Goal: Task Accomplishment & Management: Manage account settings

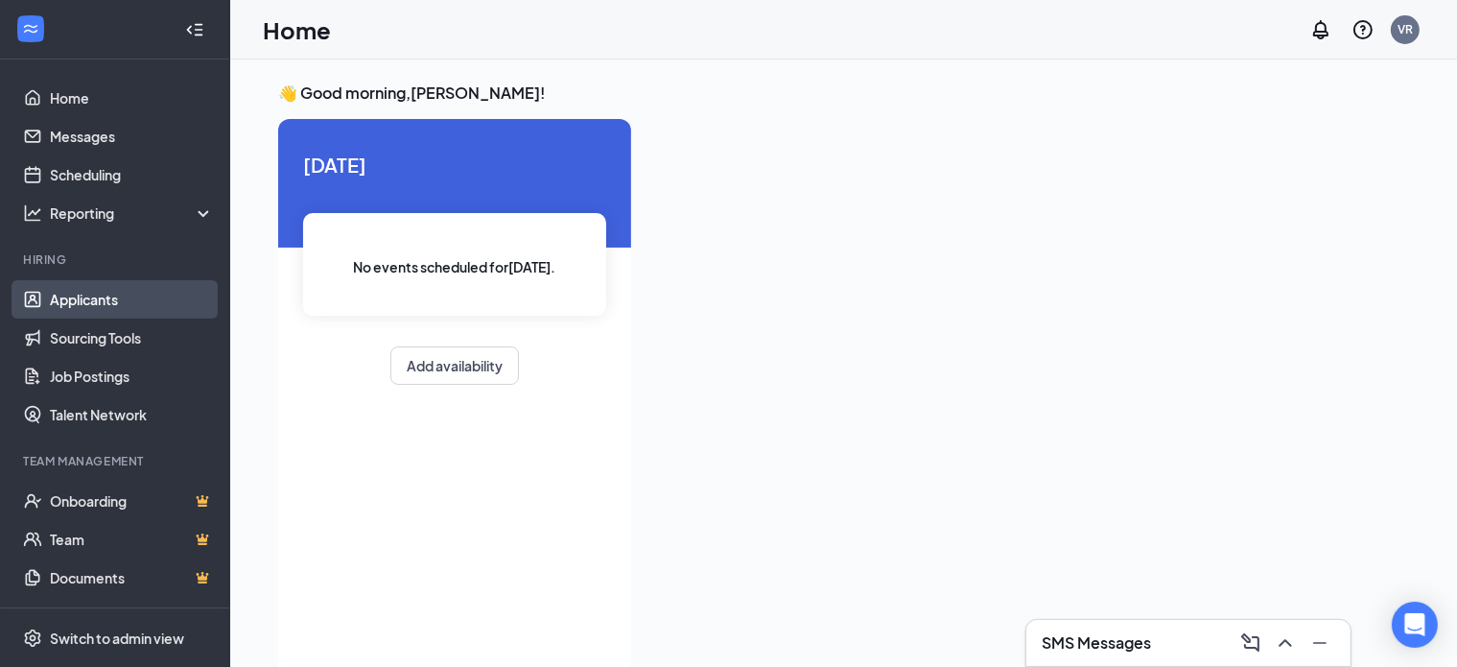
click at [134, 291] on link "Applicants" at bounding box center [132, 299] width 164 height 38
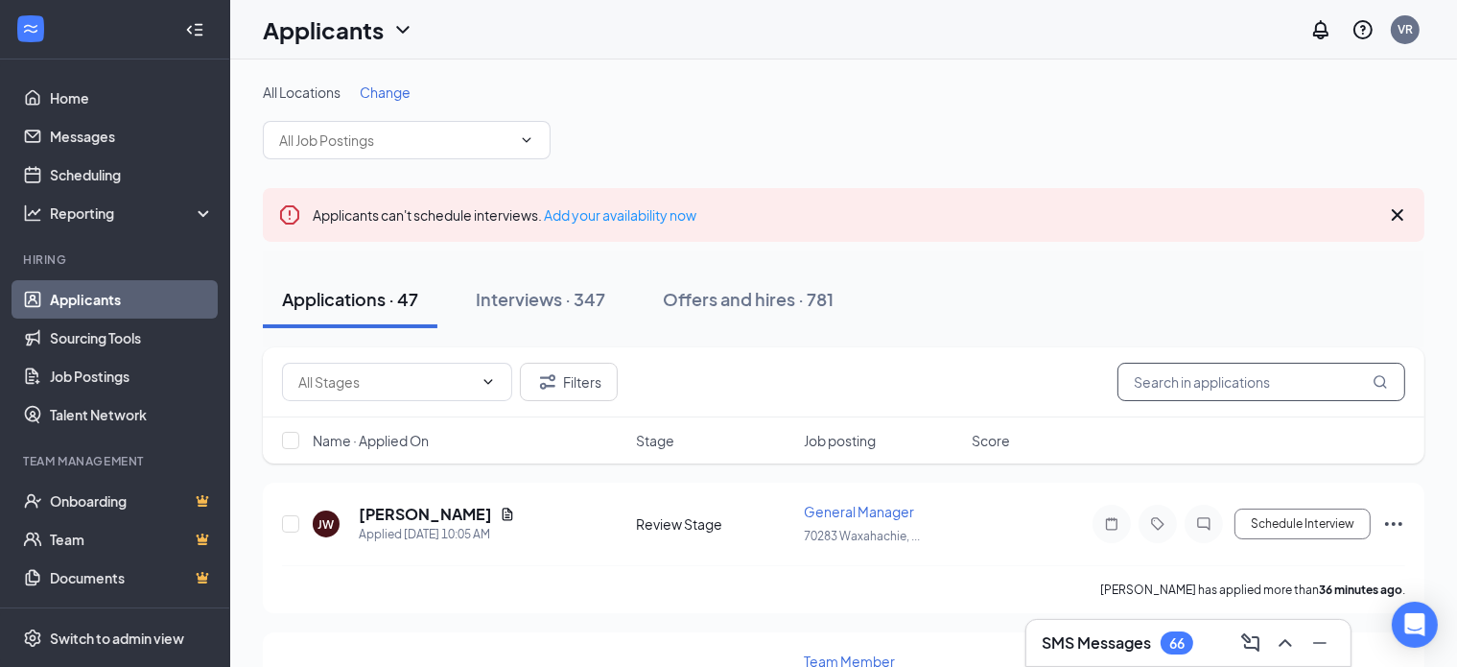
click at [1241, 383] on input "text" at bounding box center [1262, 382] width 288 height 38
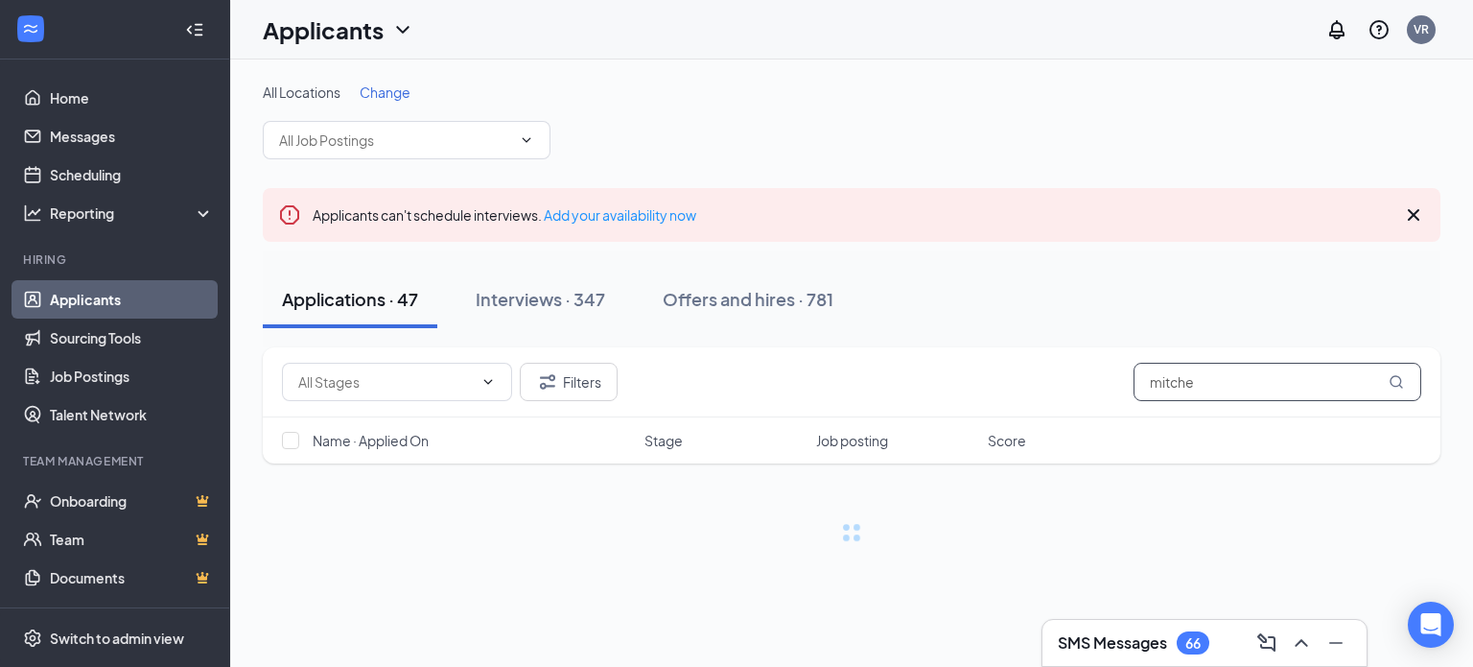
type input "mitche"
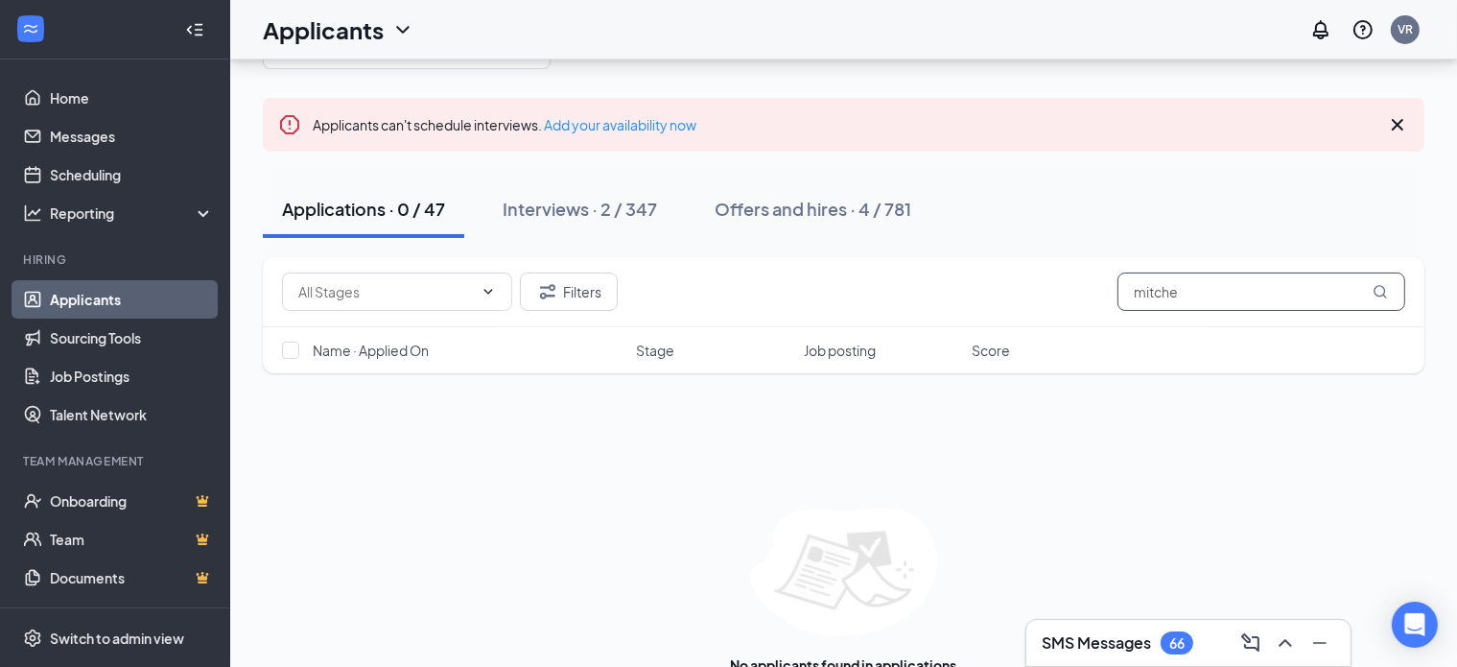
scroll to position [91, 0]
click at [606, 211] on div "Interviews · 2 / 347" at bounding box center [580, 208] width 154 height 24
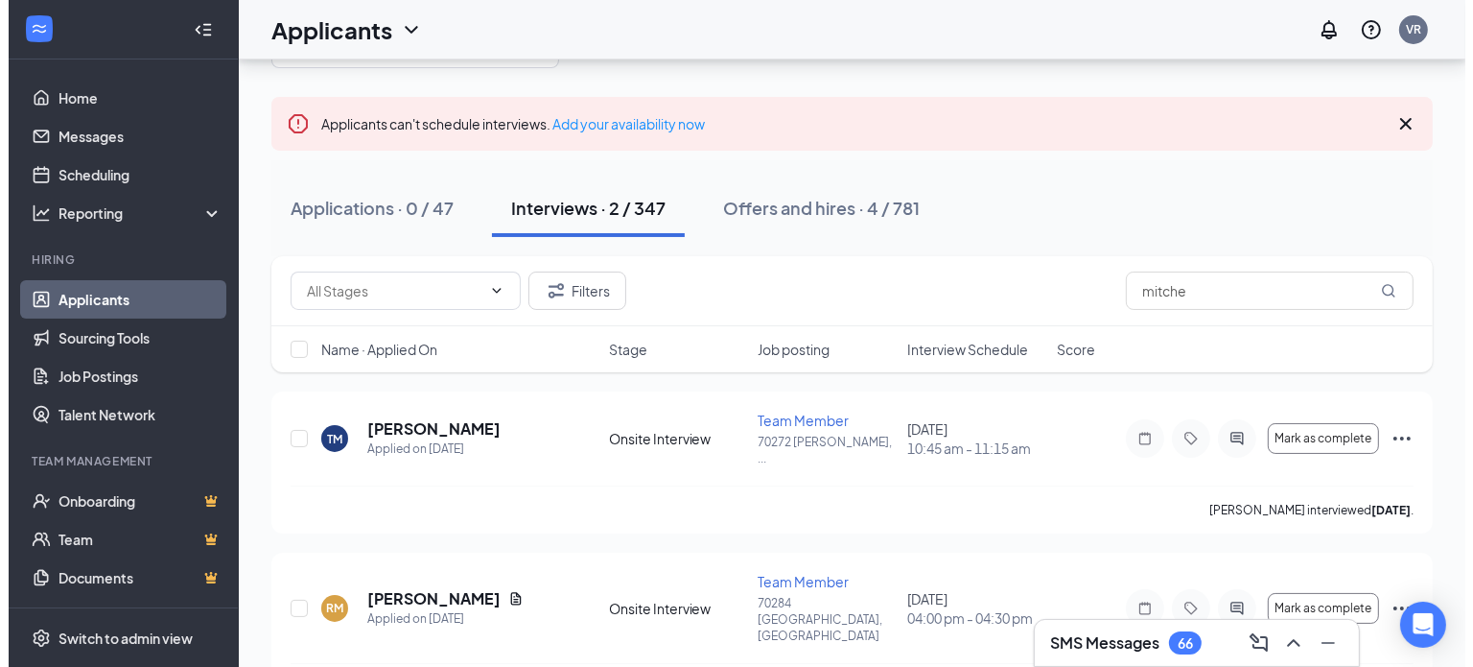
scroll to position [96, 0]
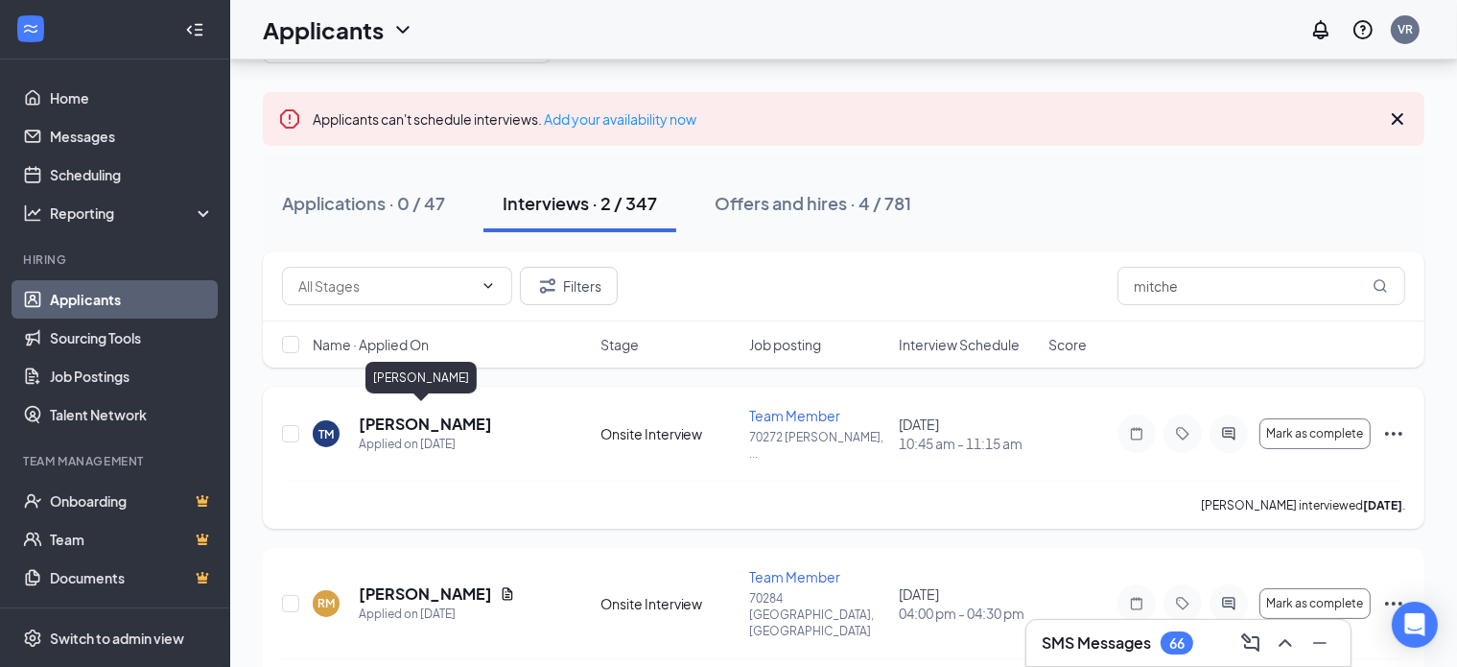
click at [414, 415] on h5 "[PERSON_NAME]" at bounding box center [425, 423] width 133 height 21
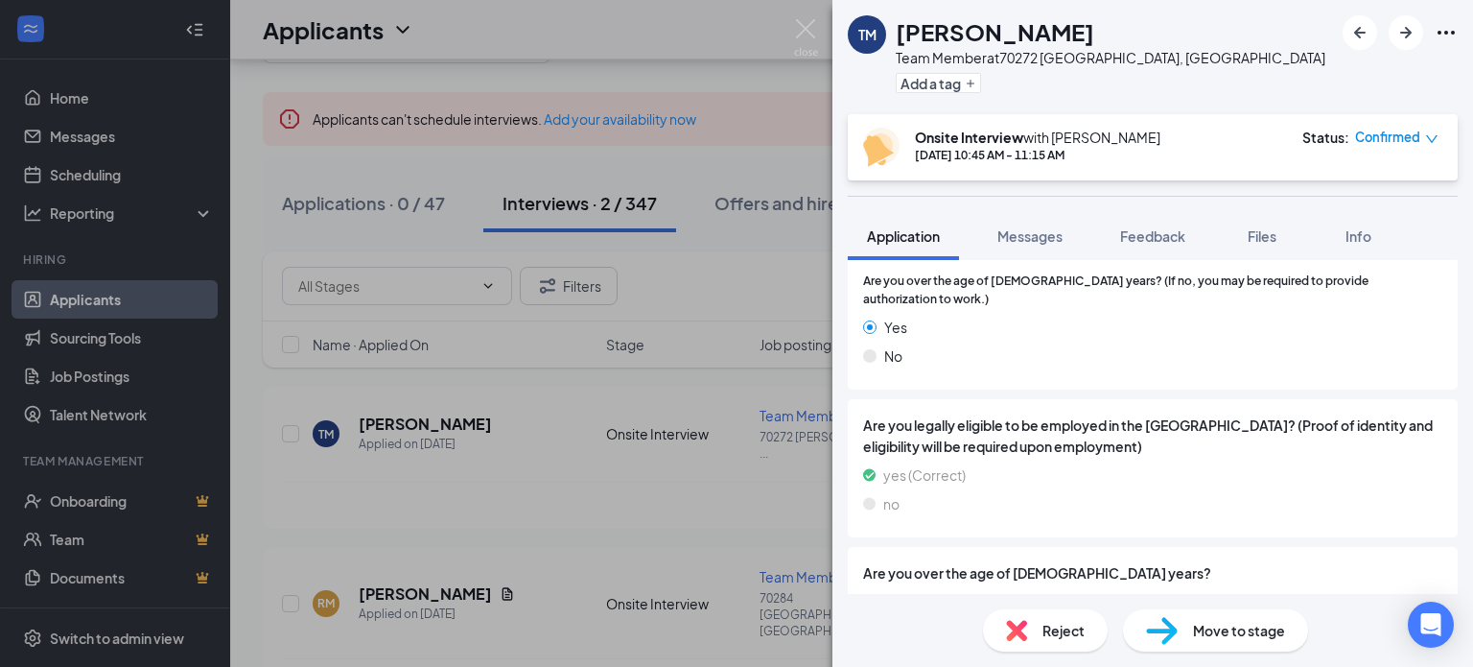
scroll to position [1123, 0]
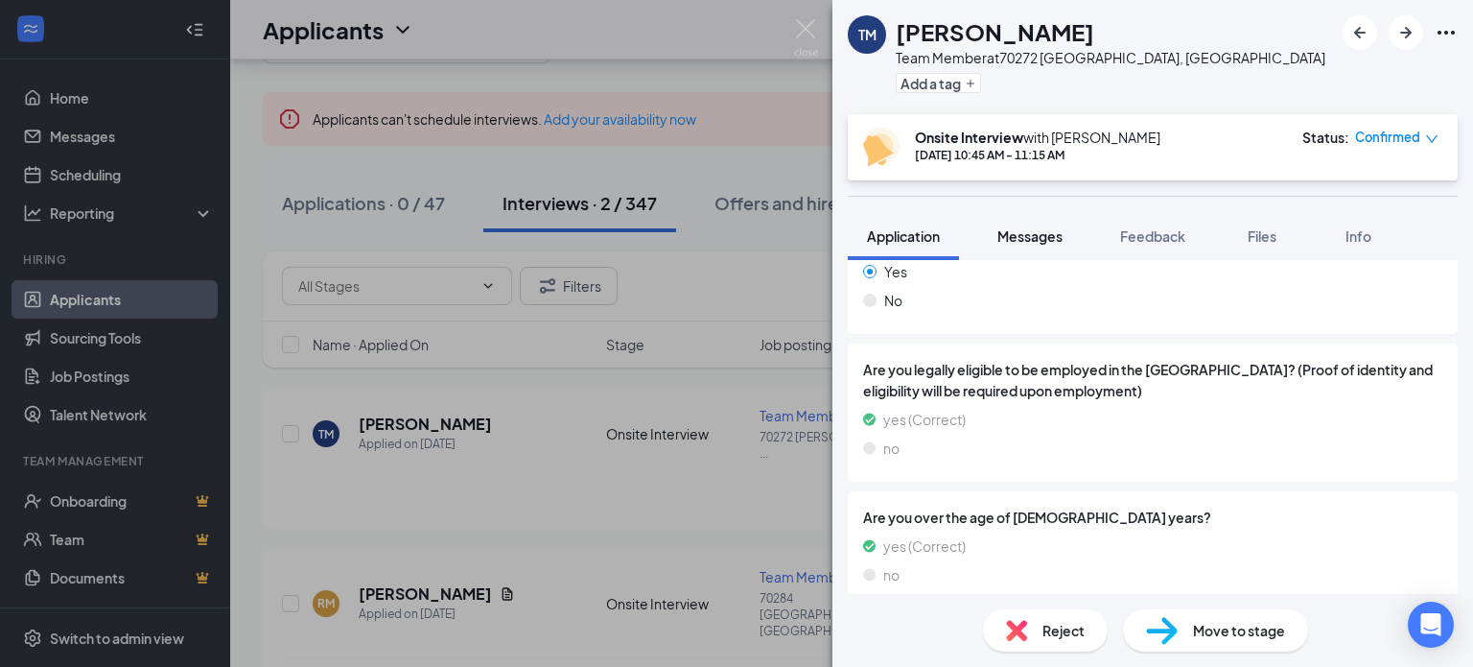
click at [1042, 234] on span "Messages" at bounding box center [1030, 235] width 65 height 17
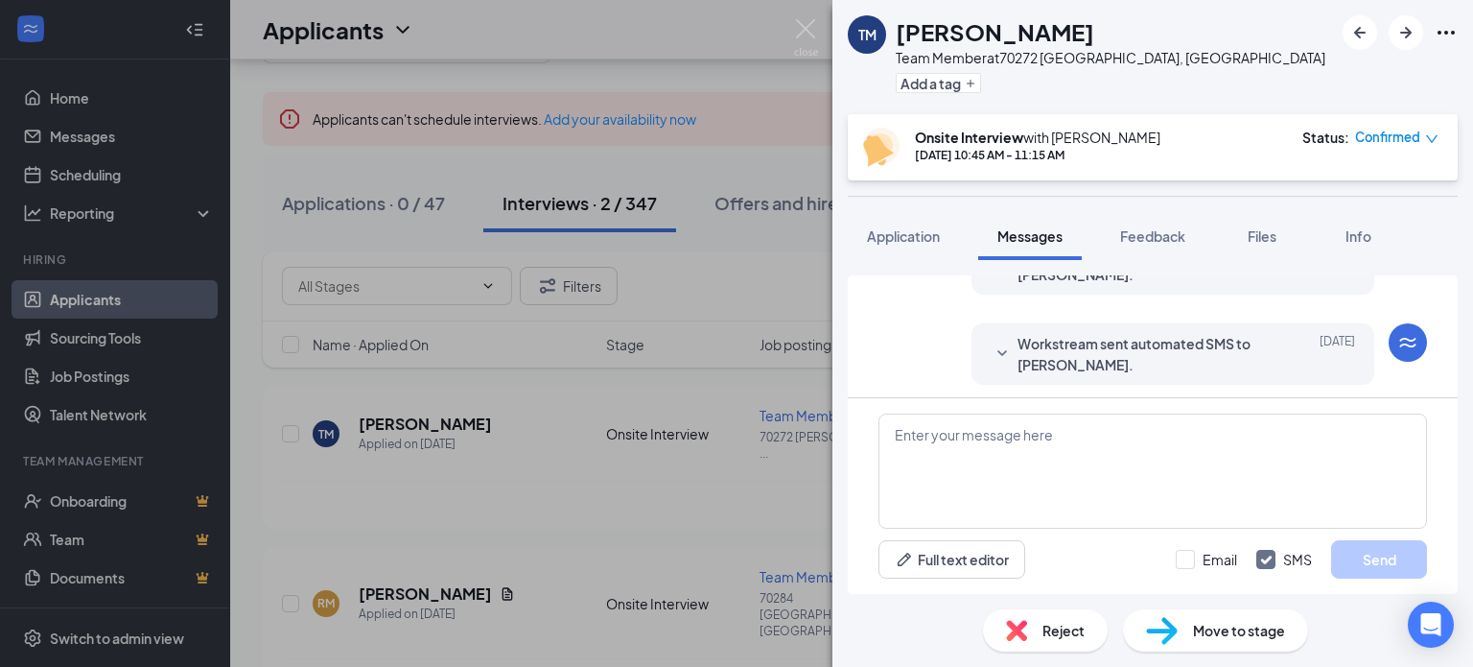
scroll to position [585, 0]
click at [991, 341] on icon "SmallChevronDown" at bounding box center [1002, 348] width 23 height 23
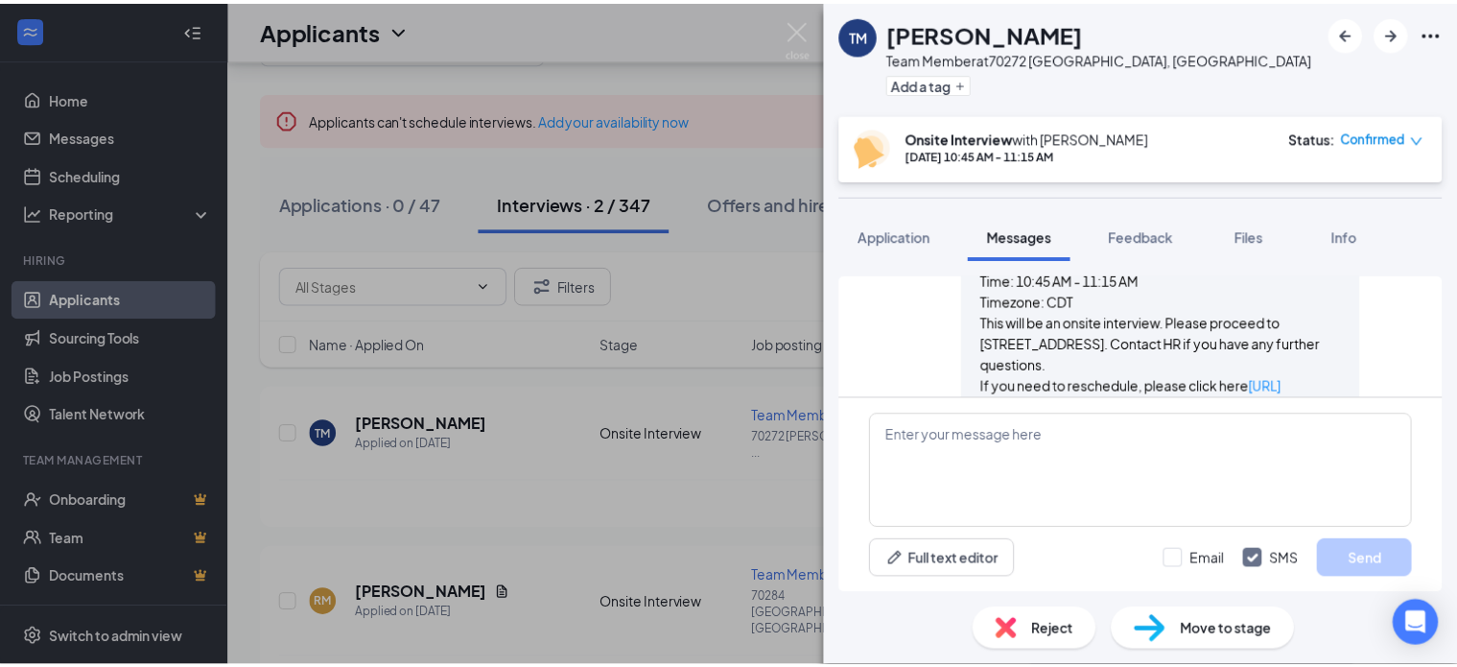
scroll to position [913, 0]
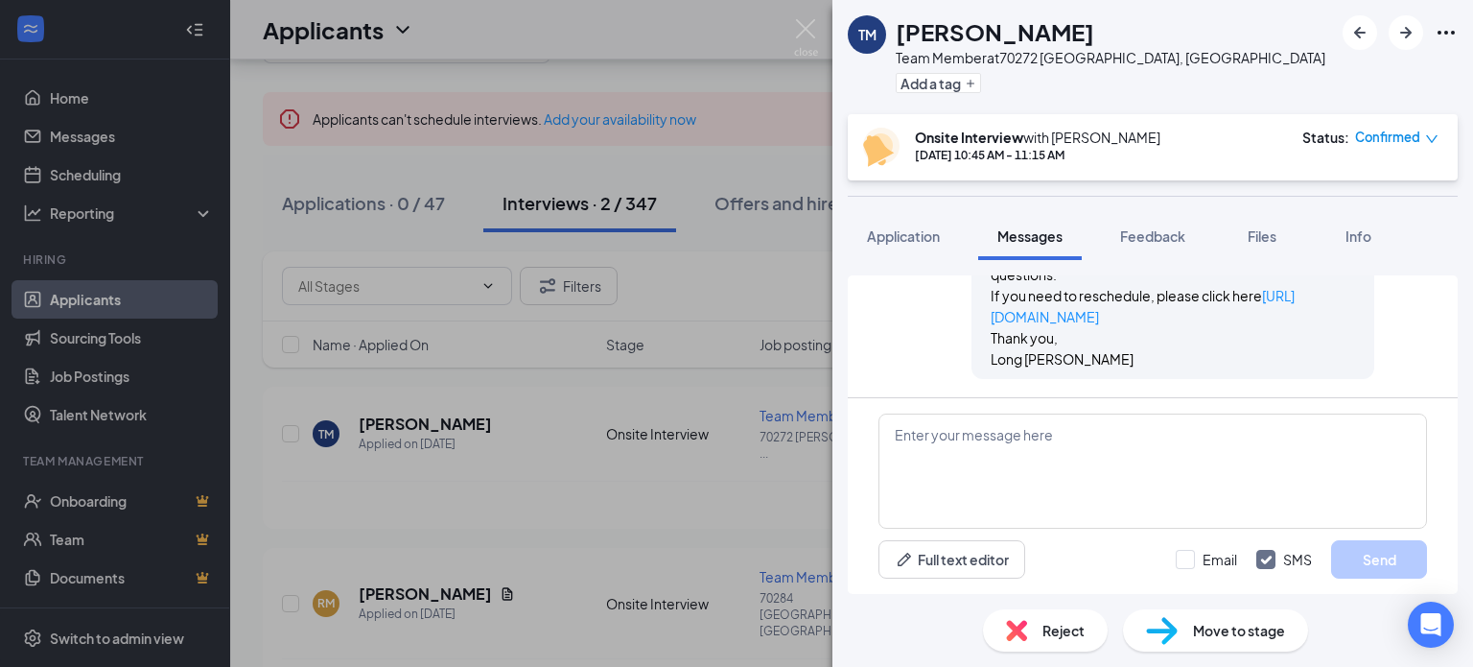
click at [864, 287] on div "Applicant System Update (1) Workstream sent automated email to [PERSON_NAME]. […" at bounding box center [1153, 336] width 610 height 122
click at [805, 35] on img at bounding box center [806, 37] width 24 height 37
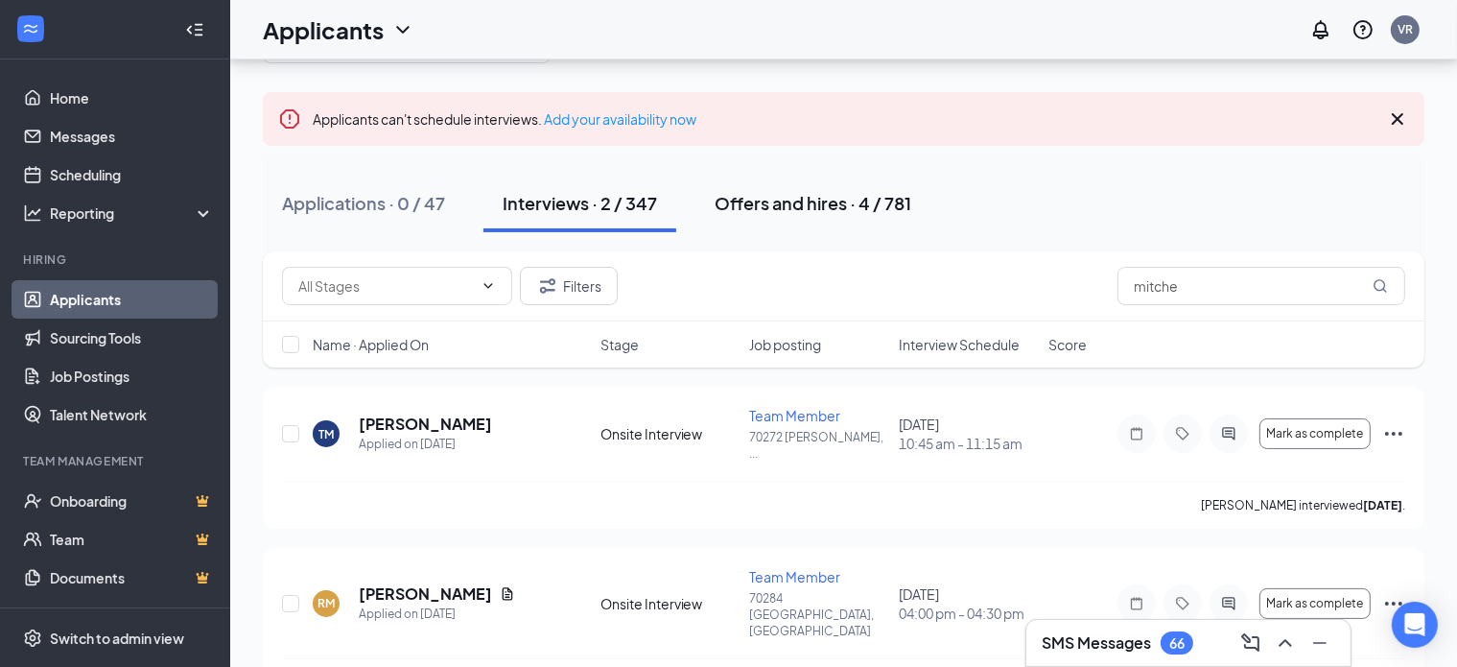
click at [830, 203] on div "Offers and hires · 4 / 781" at bounding box center [813, 203] width 197 height 24
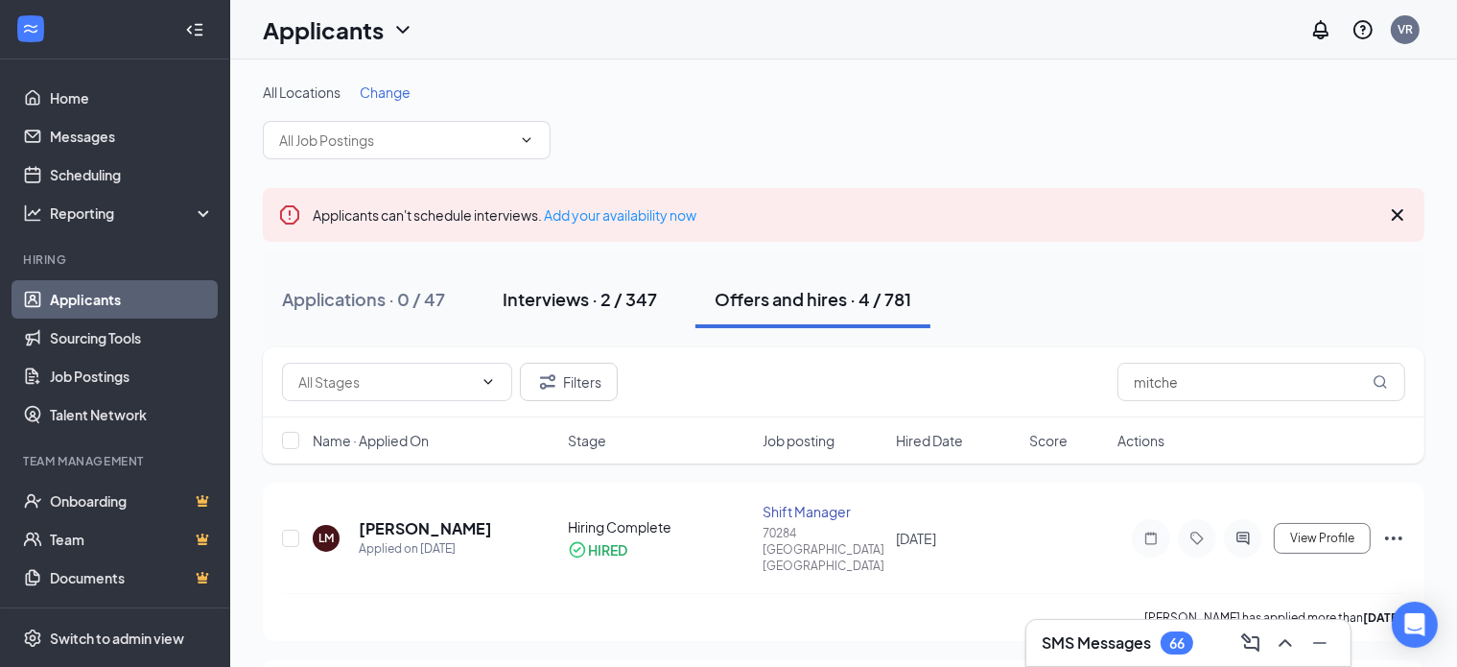
click at [617, 310] on button "Interviews · 2 / 347" at bounding box center [579, 300] width 193 height 58
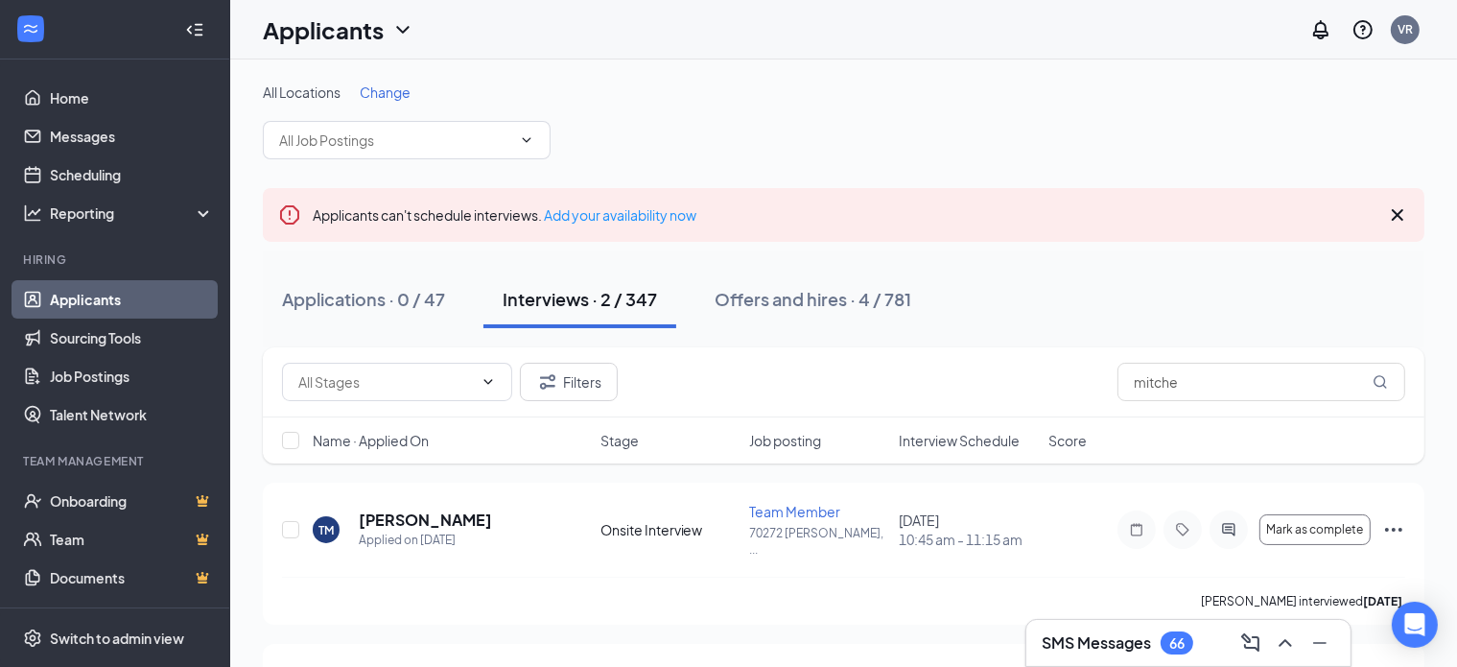
click at [1144, 267] on div "Applications · 0 / 47 Interviews · 2 / 347 Offers and hires · 4 / 781" at bounding box center [844, 299] width 1162 height 96
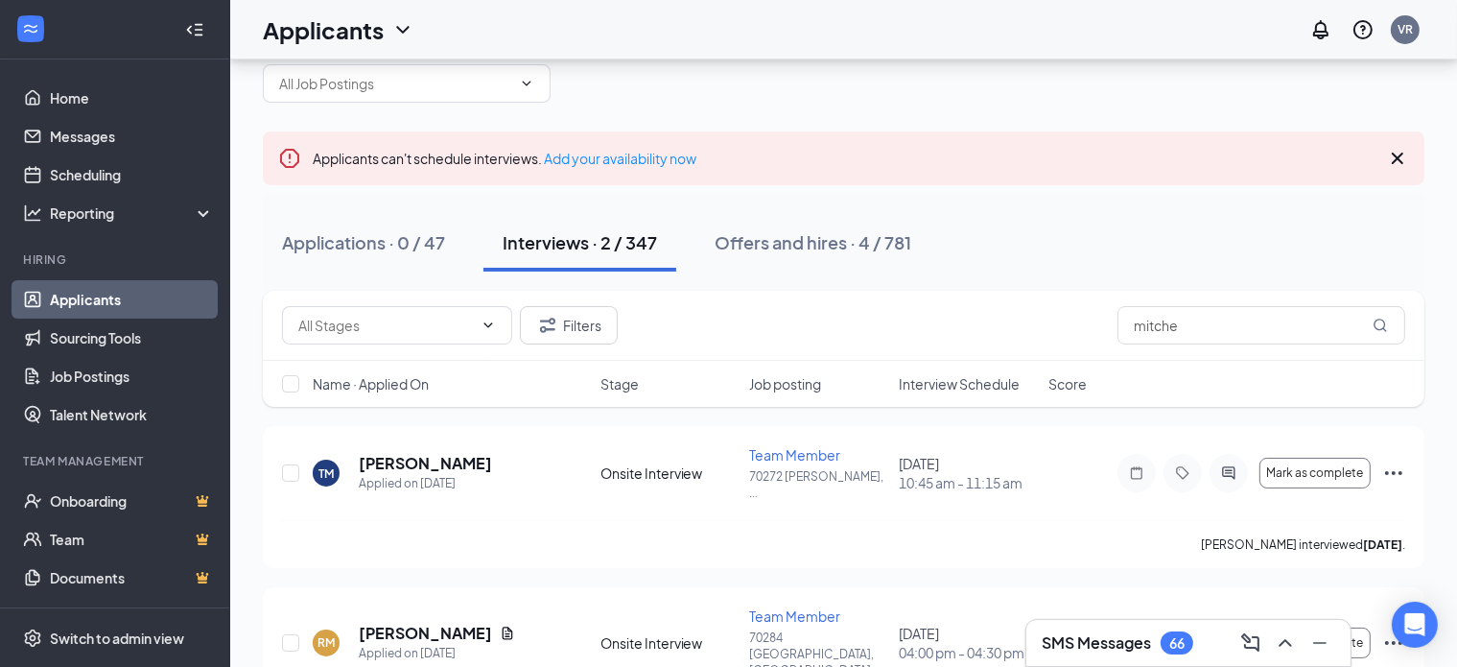
scroll to position [110, 0]
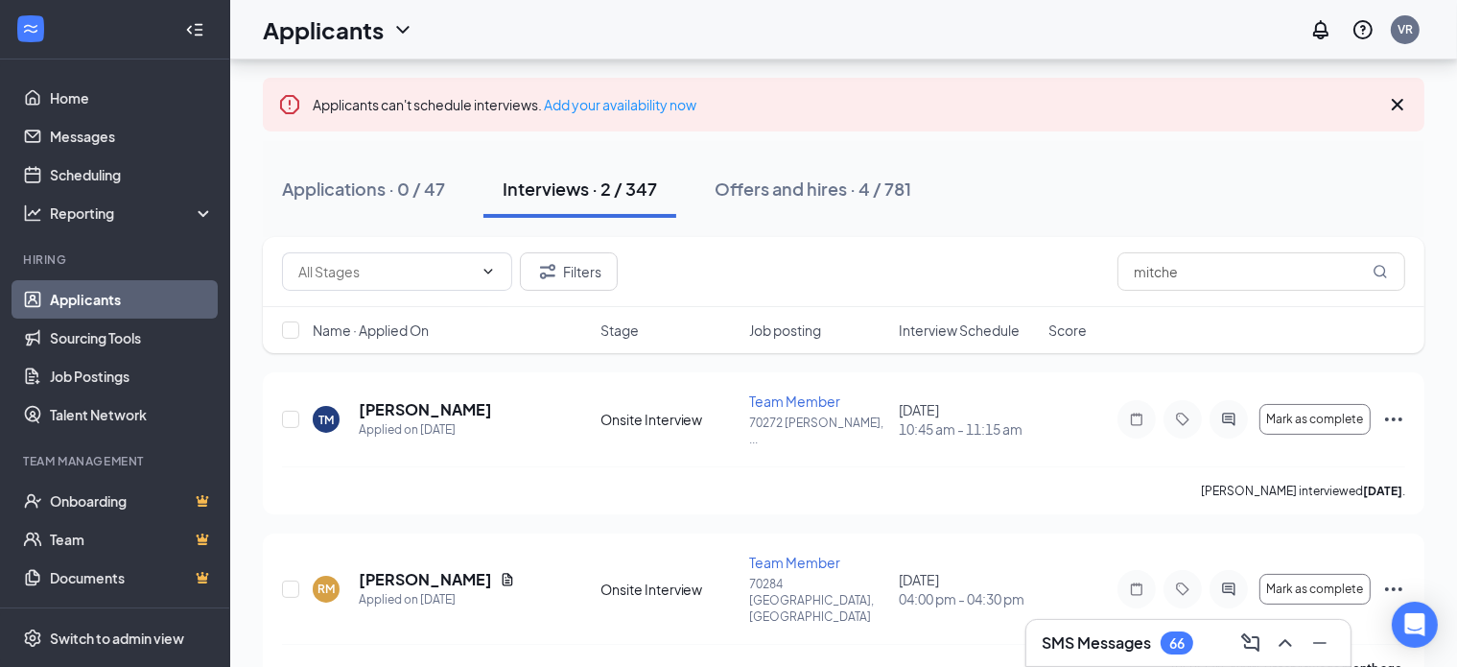
click at [1012, 188] on div "Applications · 0 / 47 Interviews · 2 / 347 Offers and hires · 4 / 781" at bounding box center [844, 189] width 1162 height 58
click at [1399, 105] on icon "Cross" at bounding box center [1398, 105] width 12 height 12
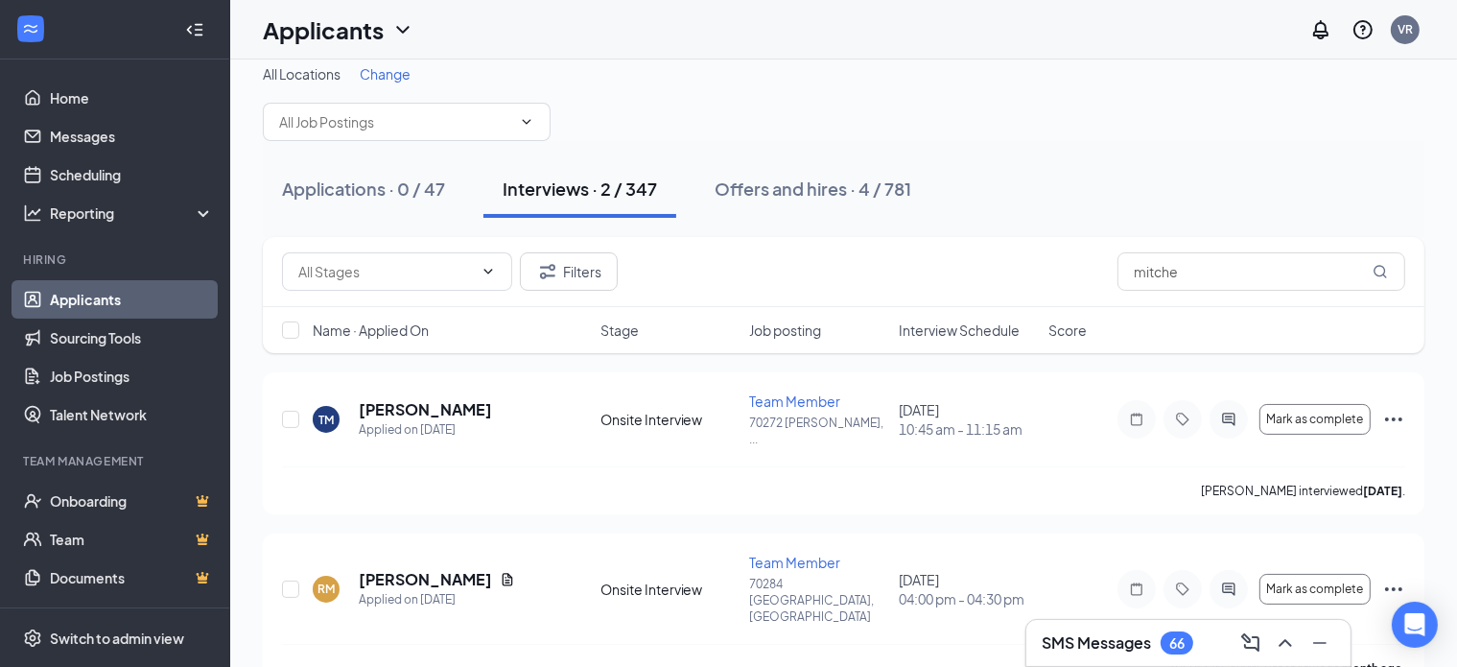
scroll to position [0, 0]
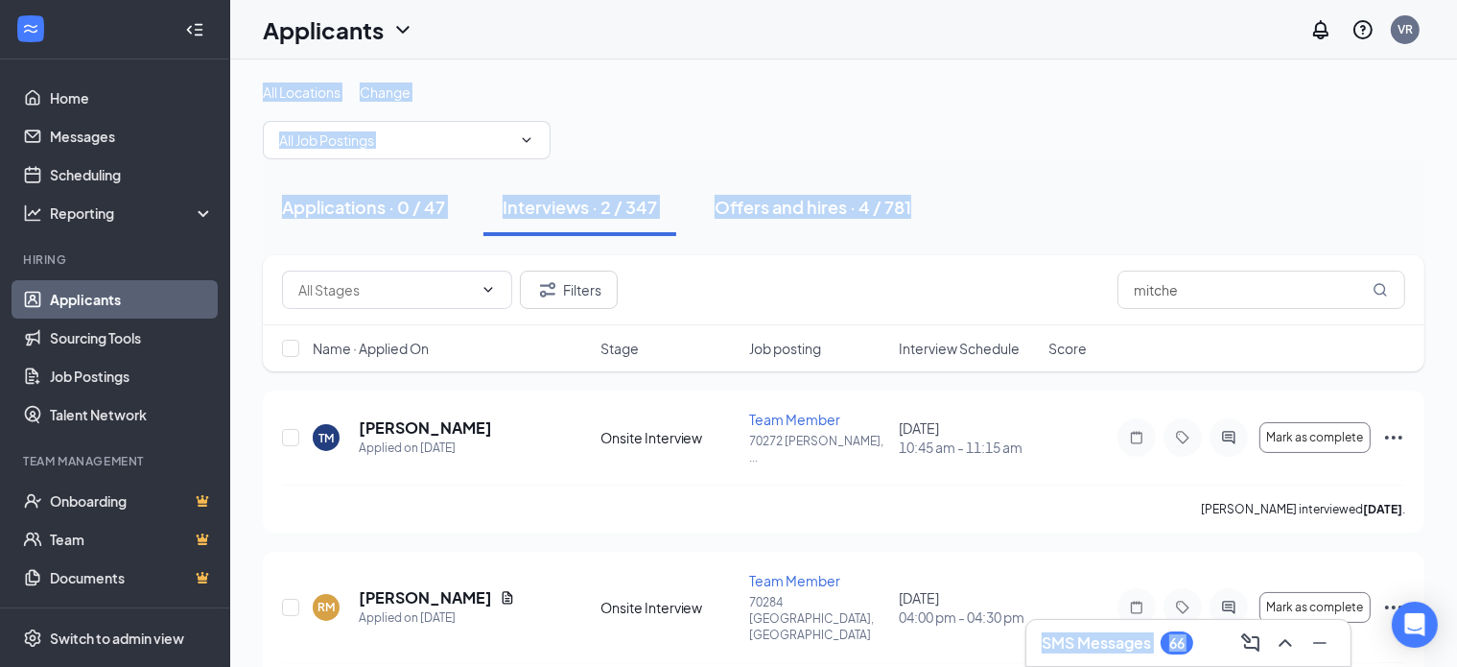
drag, startPoint x: 1347, startPoint y: 164, endPoint x: 1364, endPoint y: -106, distance: 270.1
click at [1364, 0] on html "Home Messages Scheduling Reporting Hiring Applicants Sourcing Tools Job Posting…" at bounding box center [728, 333] width 1457 height 667
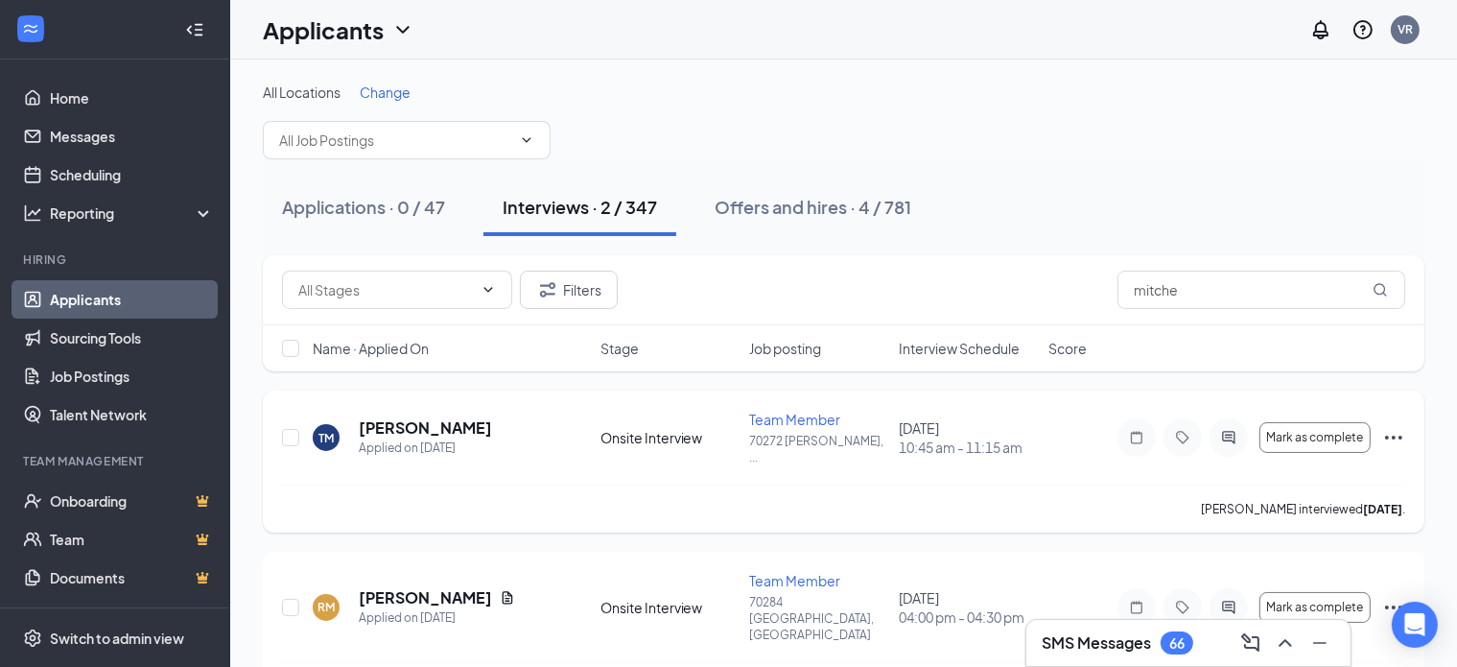
click at [519, 484] on div "[PERSON_NAME] interviewed [DATE] ." at bounding box center [843, 508] width 1123 height 48
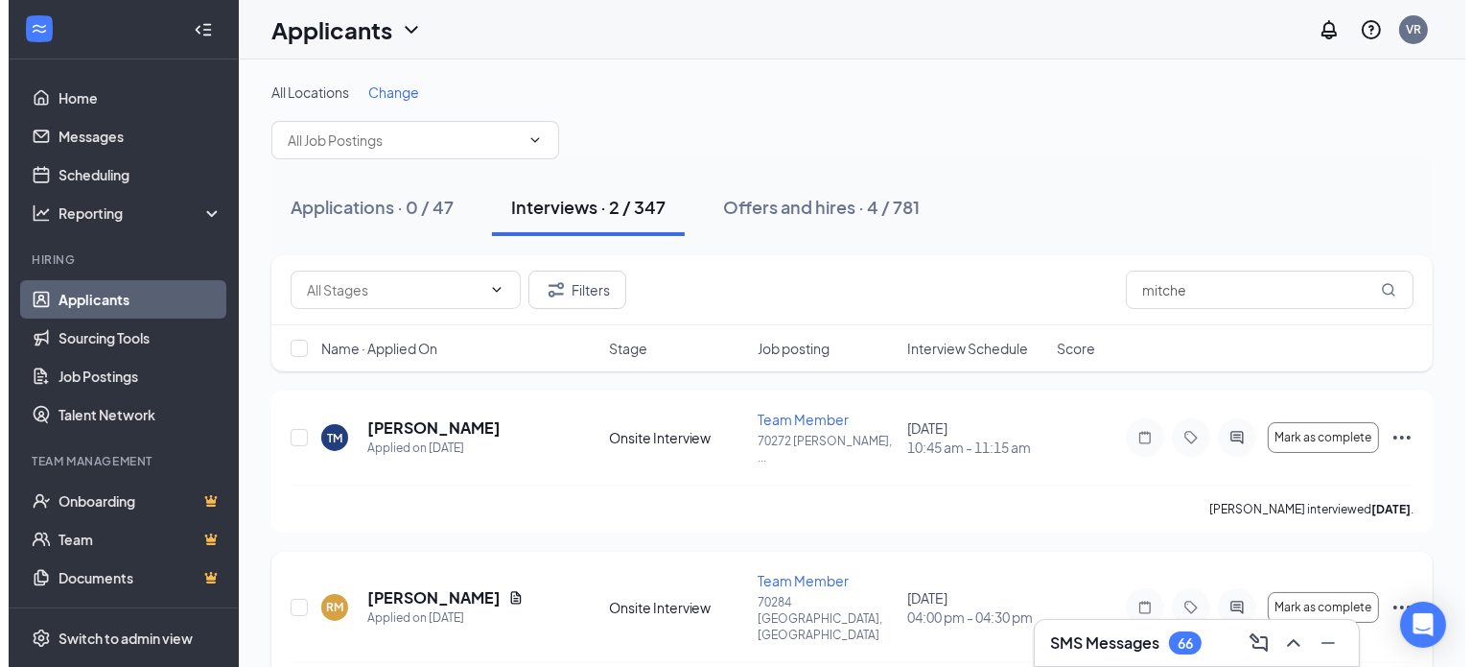
scroll to position [18, 0]
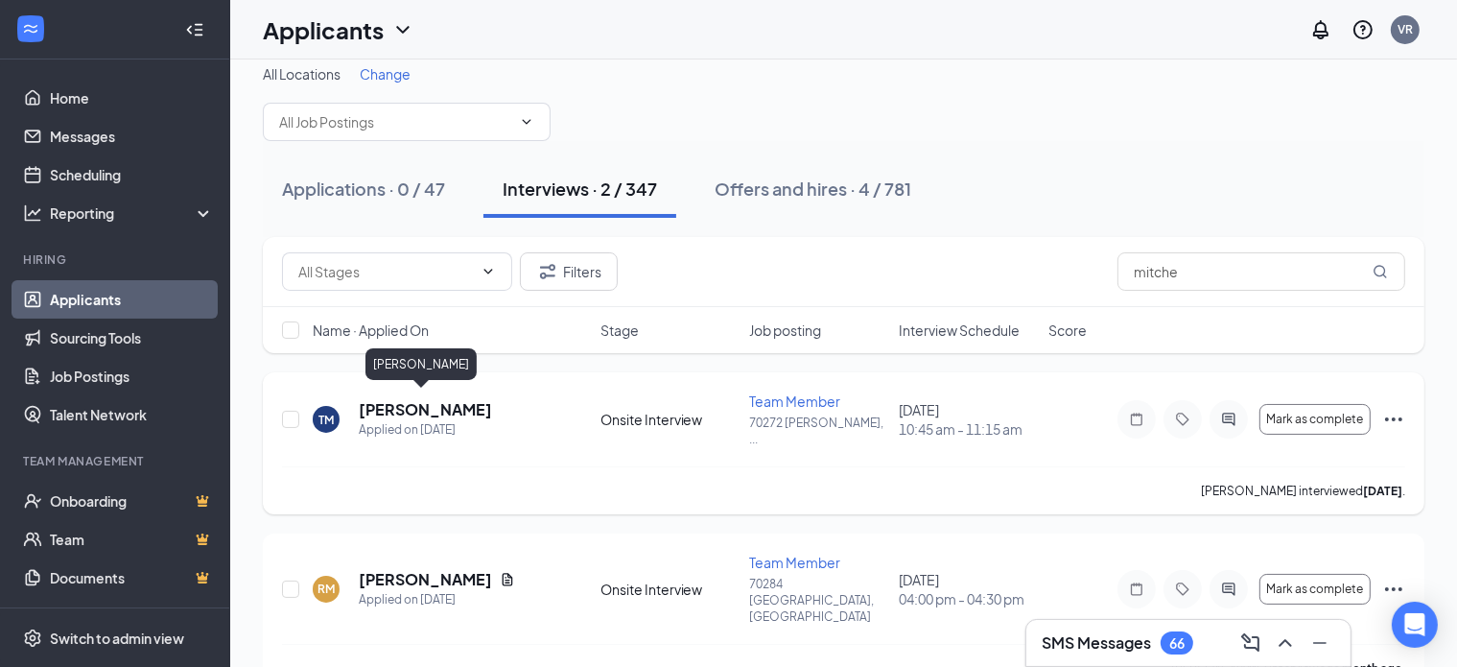
click at [389, 406] on h5 "[PERSON_NAME]" at bounding box center [425, 409] width 133 height 21
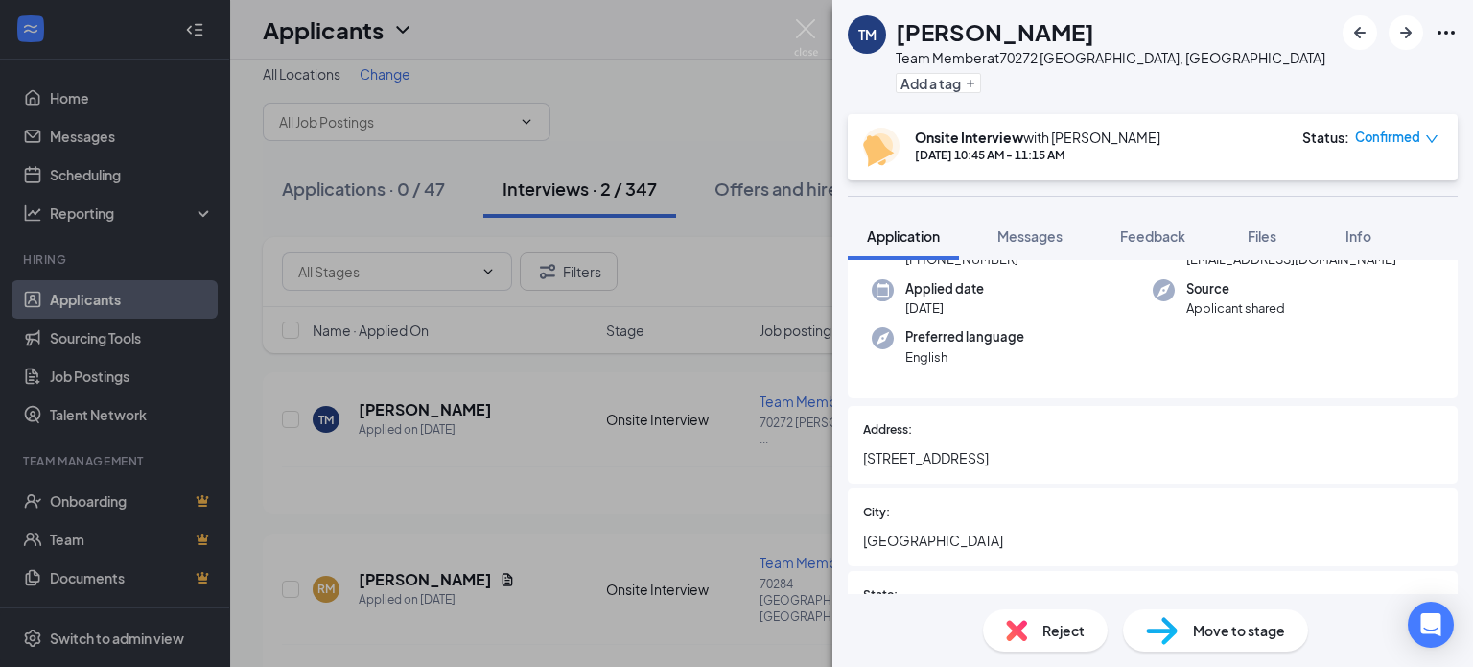
scroll to position [192, 0]
click at [1235, 632] on span "Move to stage" at bounding box center [1239, 630] width 92 height 21
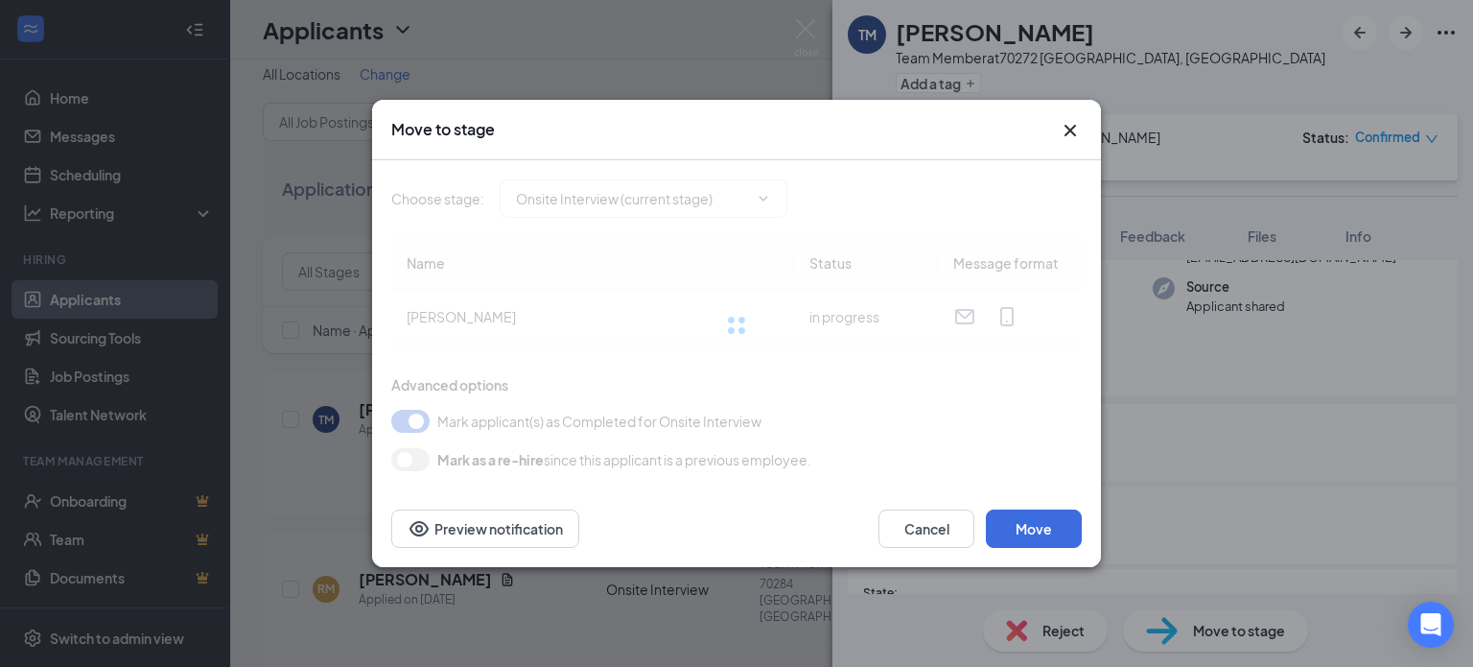
type input "Hiring Complete (final stage)"
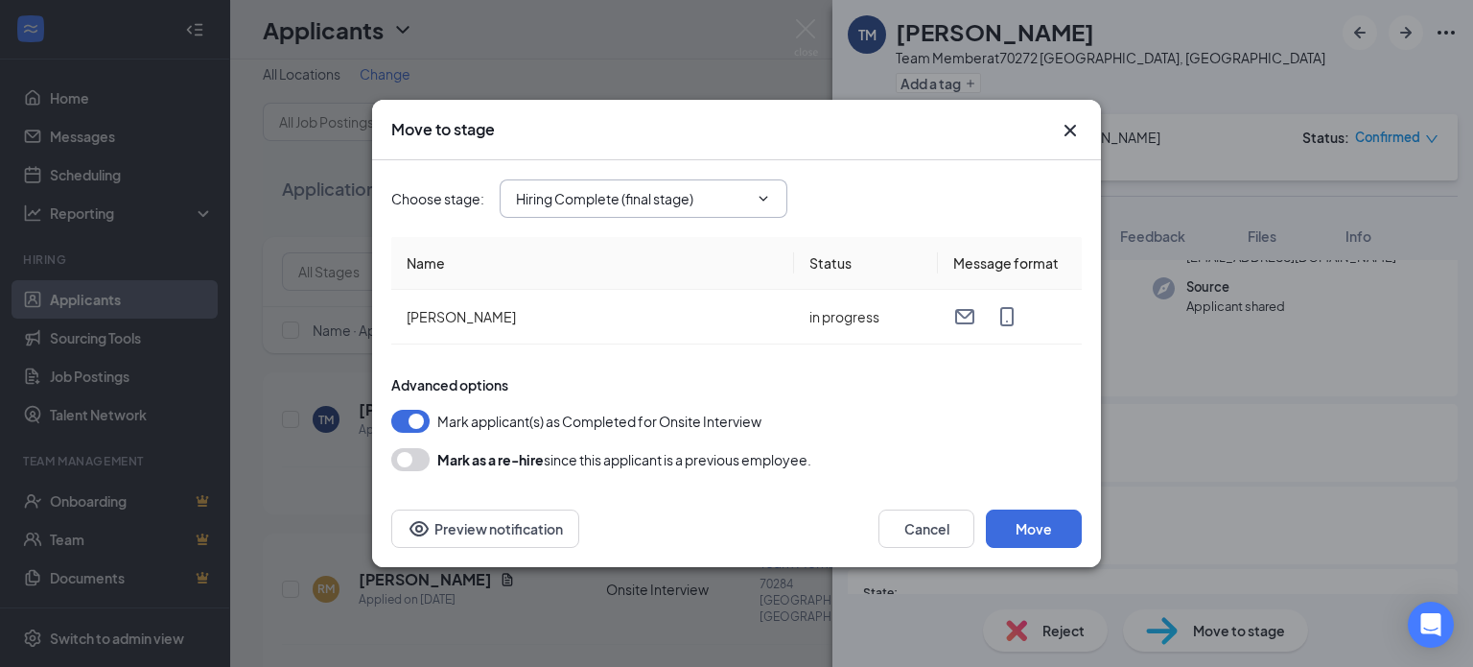
click at [760, 193] on icon "ChevronDown" at bounding box center [763, 198] width 15 height 15
click at [892, 197] on div "Choose stage : Hiring Complete (final stage)" at bounding box center [736, 198] width 691 height 38
drag, startPoint x: 892, startPoint y: 197, endPoint x: 1064, endPoint y: 438, distance: 296.5
click at [1064, 438] on div "Choose stage : Hiring Complete (final stage) Name Status Message format [PERSON…" at bounding box center [736, 315] width 691 height 311
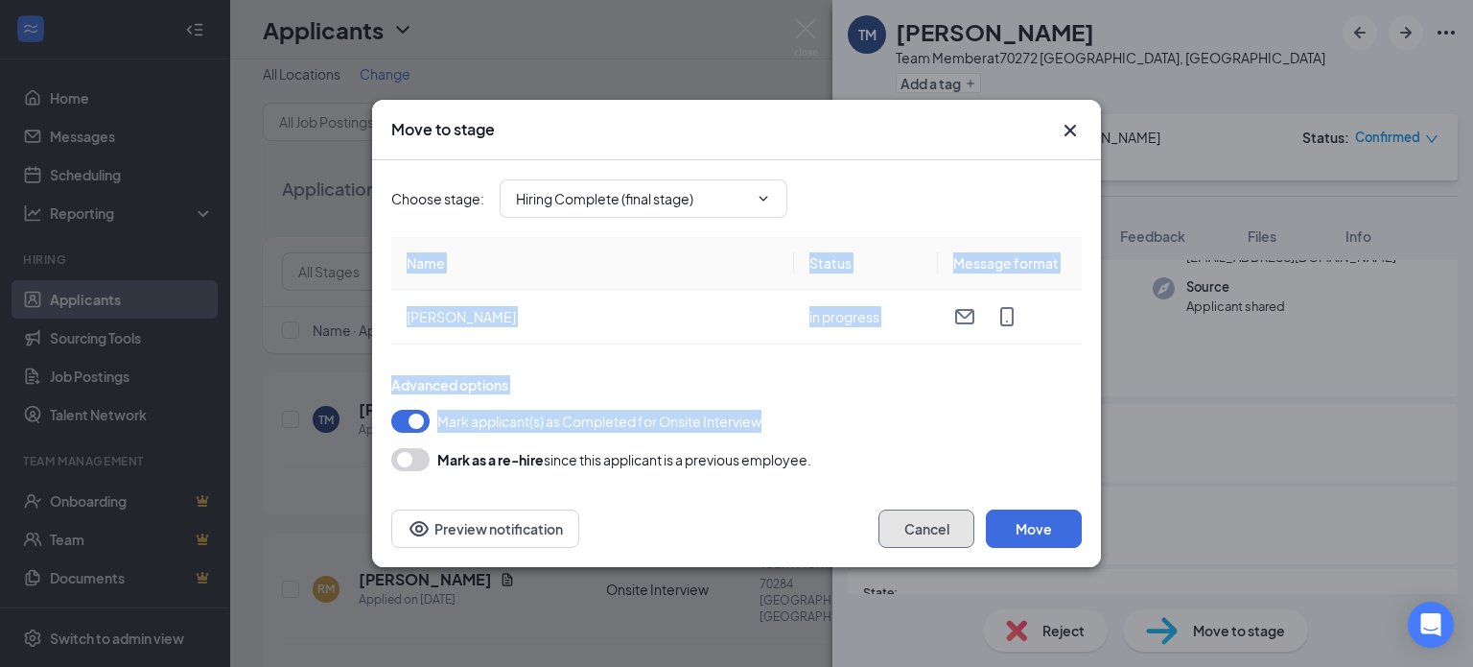
click at [941, 535] on button "Cancel" at bounding box center [927, 528] width 96 height 38
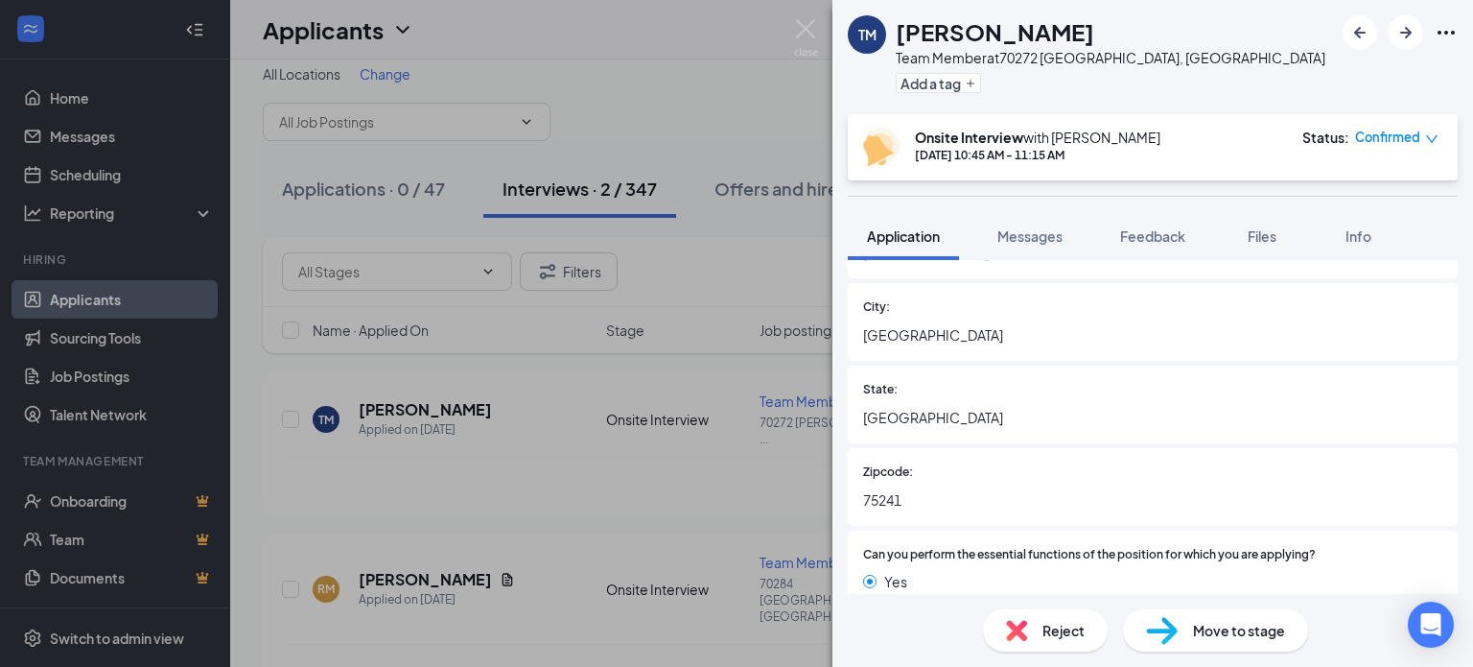
scroll to position [405, 0]
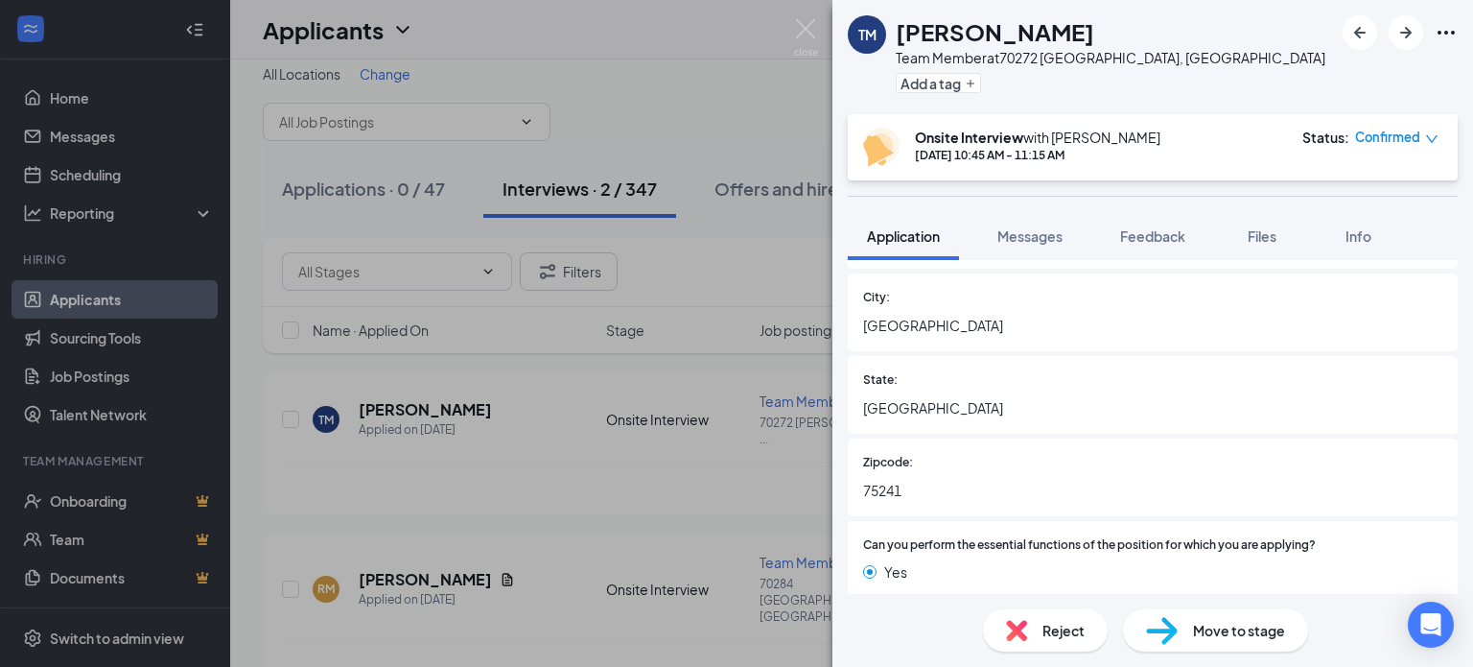
click at [1218, 621] on span "Move to stage" at bounding box center [1239, 630] width 92 height 21
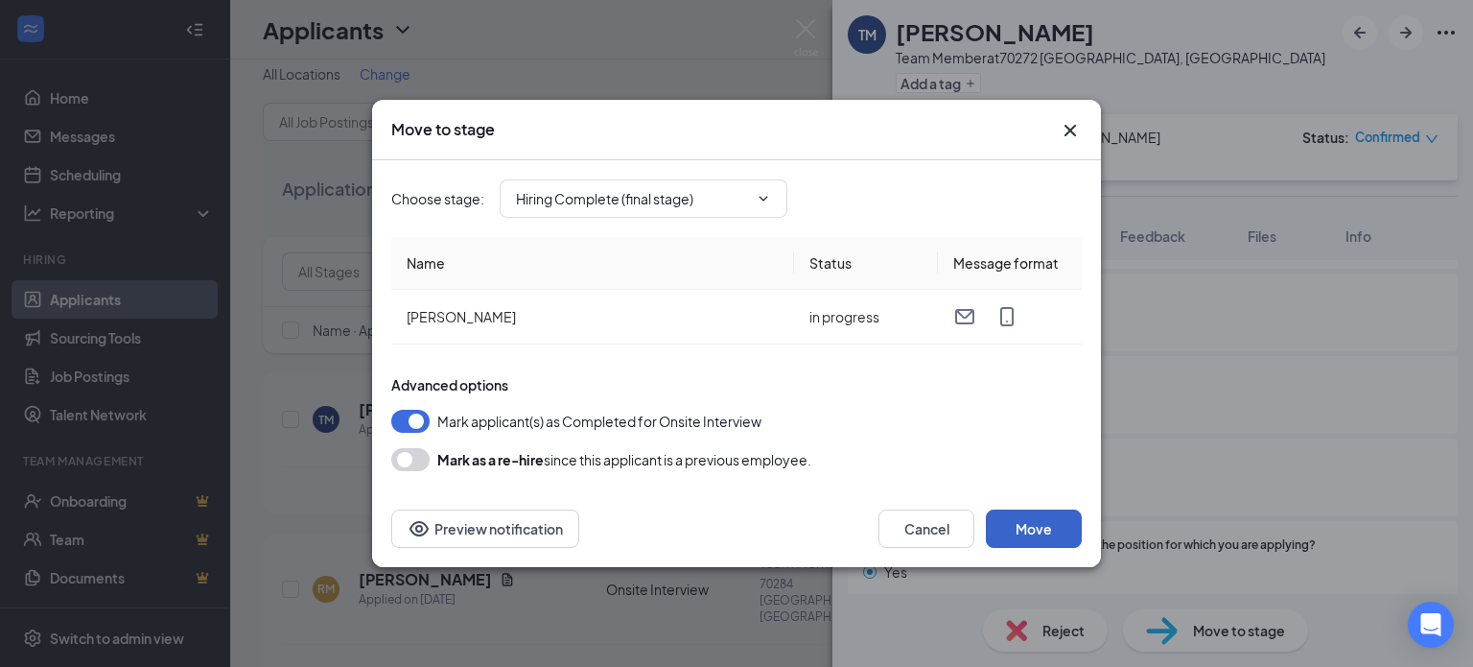
click at [1055, 527] on button "Move" at bounding box center [1034, 528] width 96 height 38
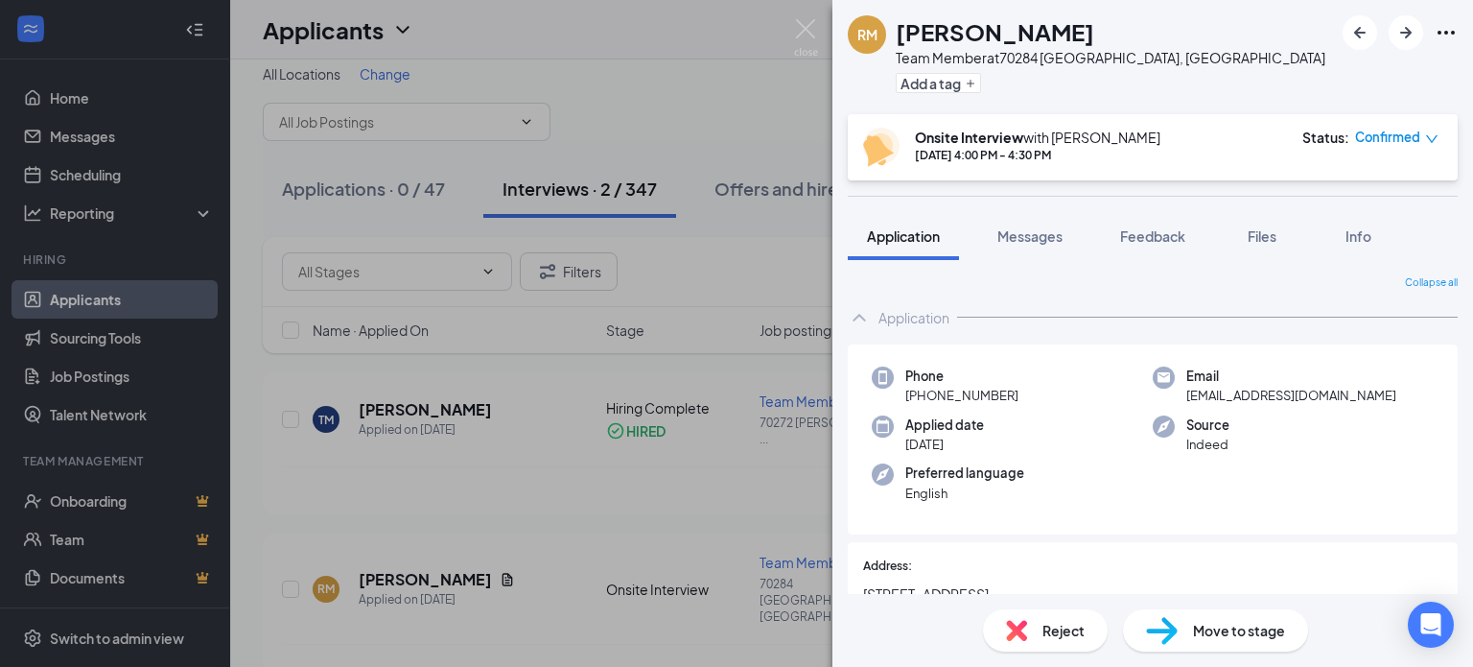
click at [696, 74] on div "[PERSON_NAME] Team Member at [GEOGRAPHIC_DATA], [GEOGRAPHIC_DATA] Add a tag Ons…" at bounding box center [736, 333] width 1473 height 667
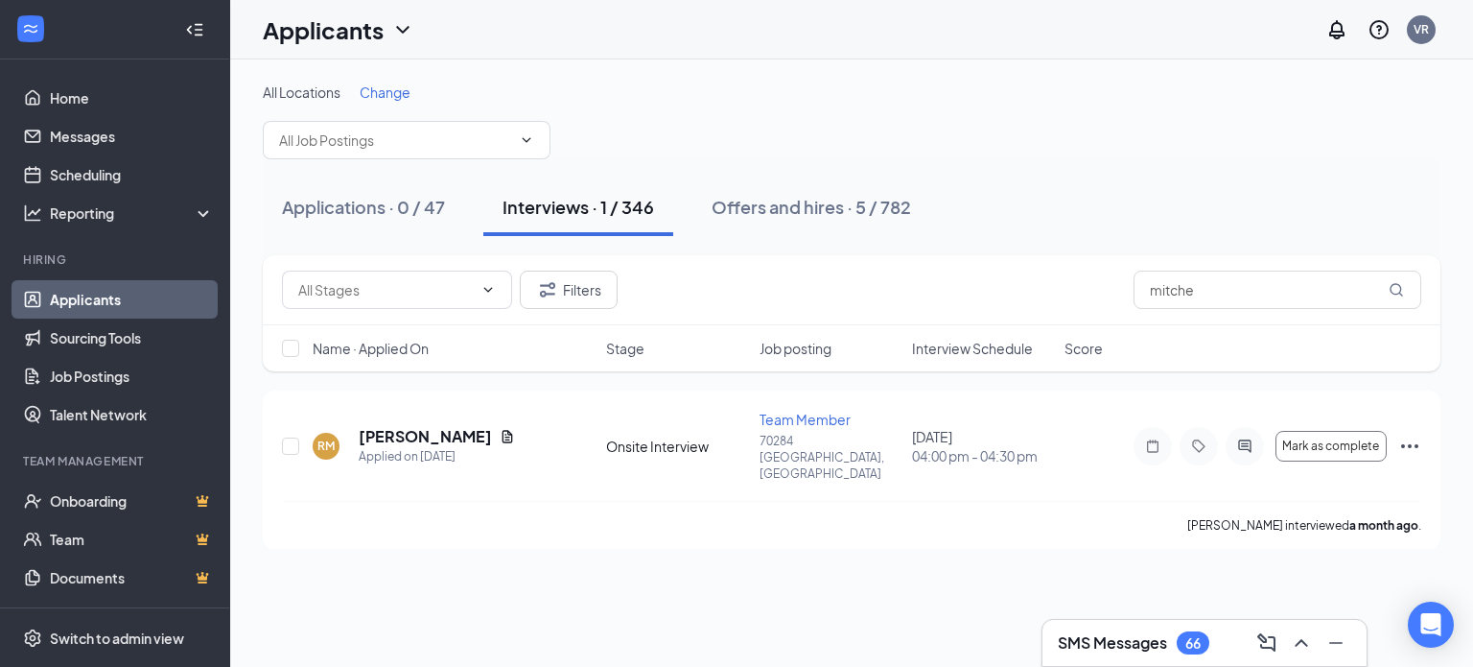
click at [1197, 647] on div "66" at bounding box center [1193, 643] width 15 height 16
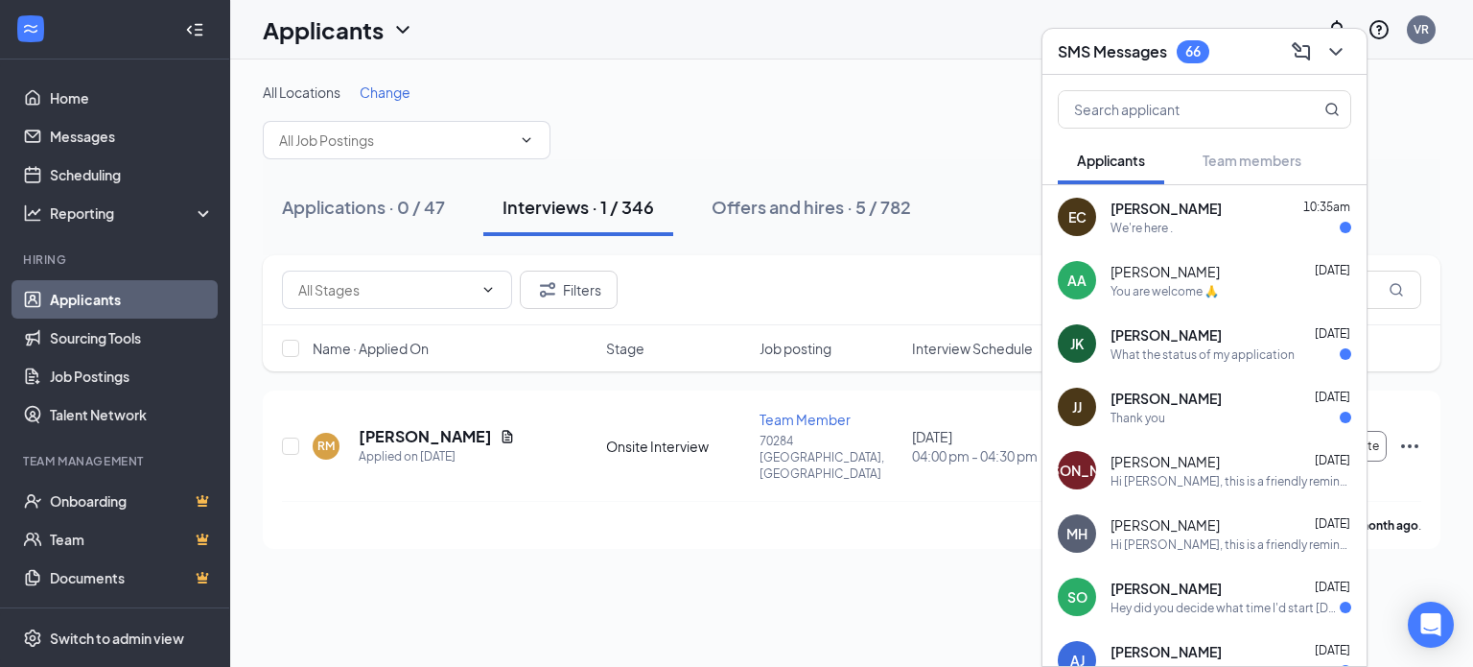
click at [1156, 200] on span "[PERSON_NAME]" at bounding box center [1166, 208] width 111 height 19
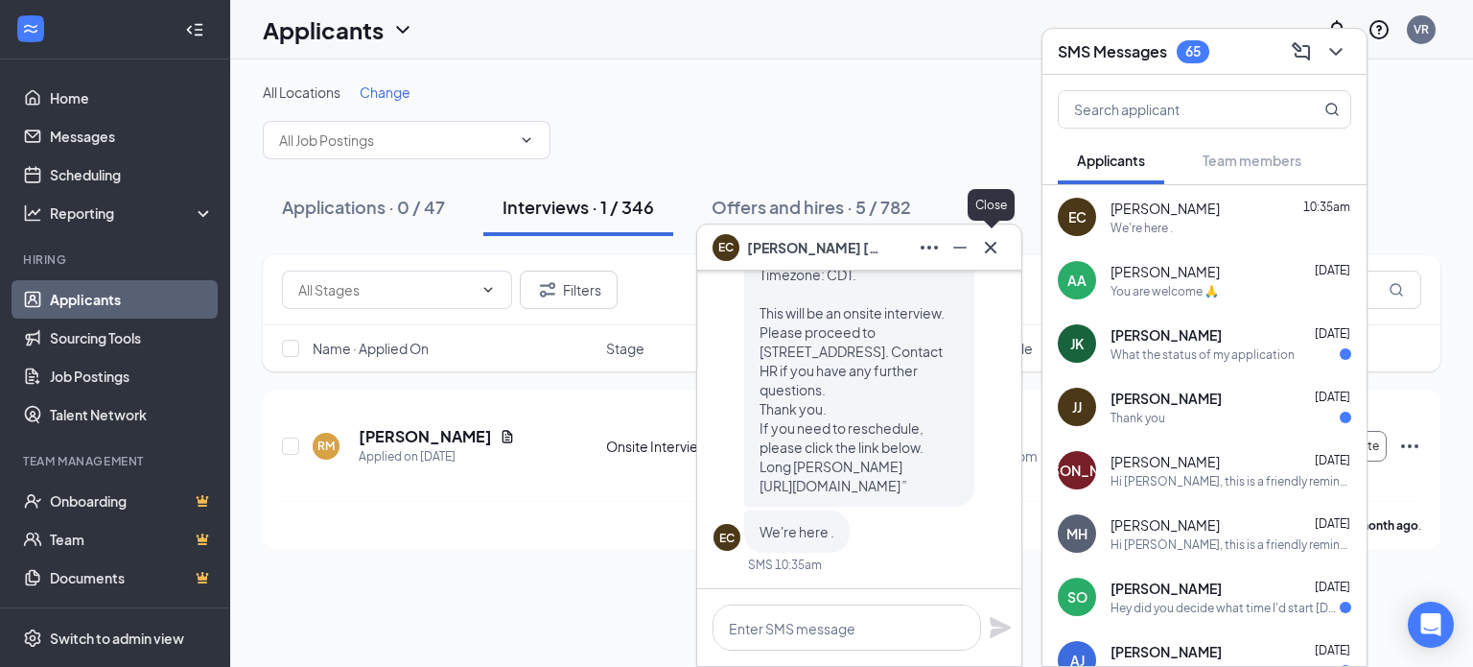
click at [987, 251] on icon "Cross" at bounding box center [991, 247] width 12 height 12
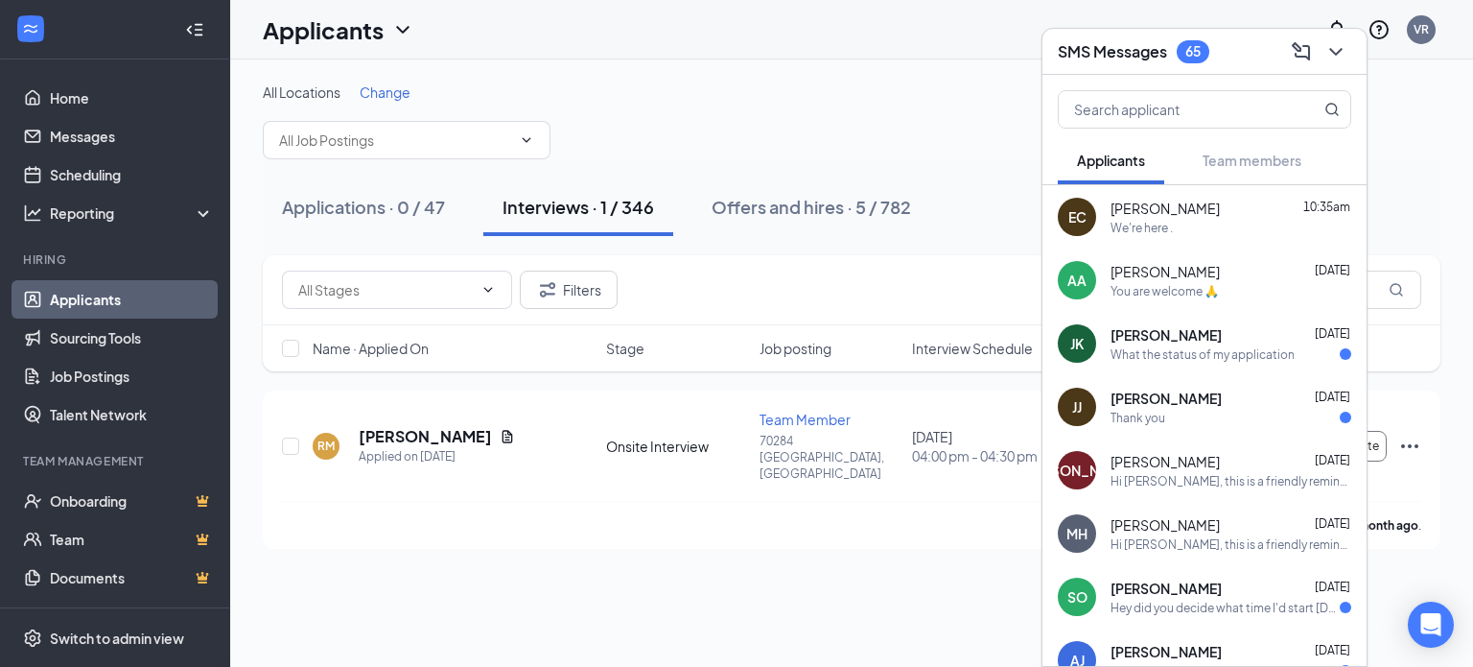
click at [1259, 275] on div "[PERSON_NAME] [DATE]" at bounding box center [1231, 271] width 241 height 19
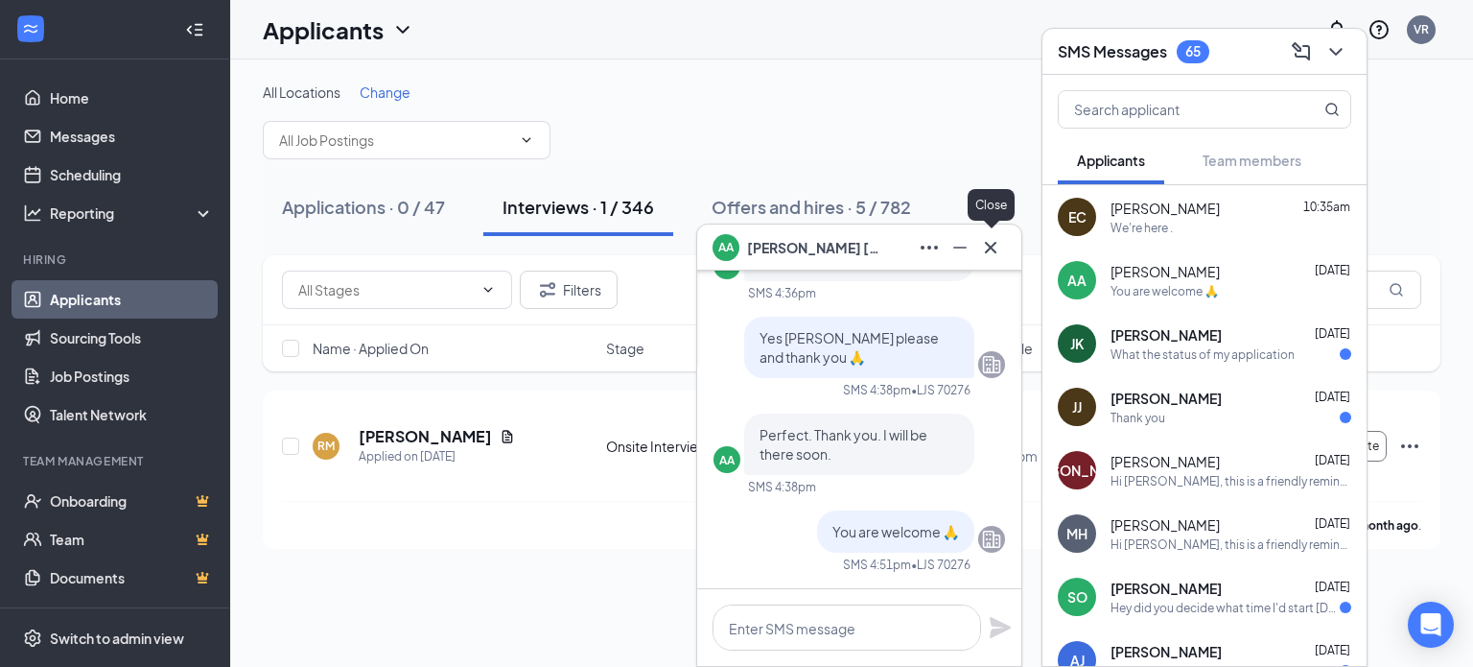
click at [992, 245] on icon "Cross" at bounding box center [990, 247] width 23 height 23
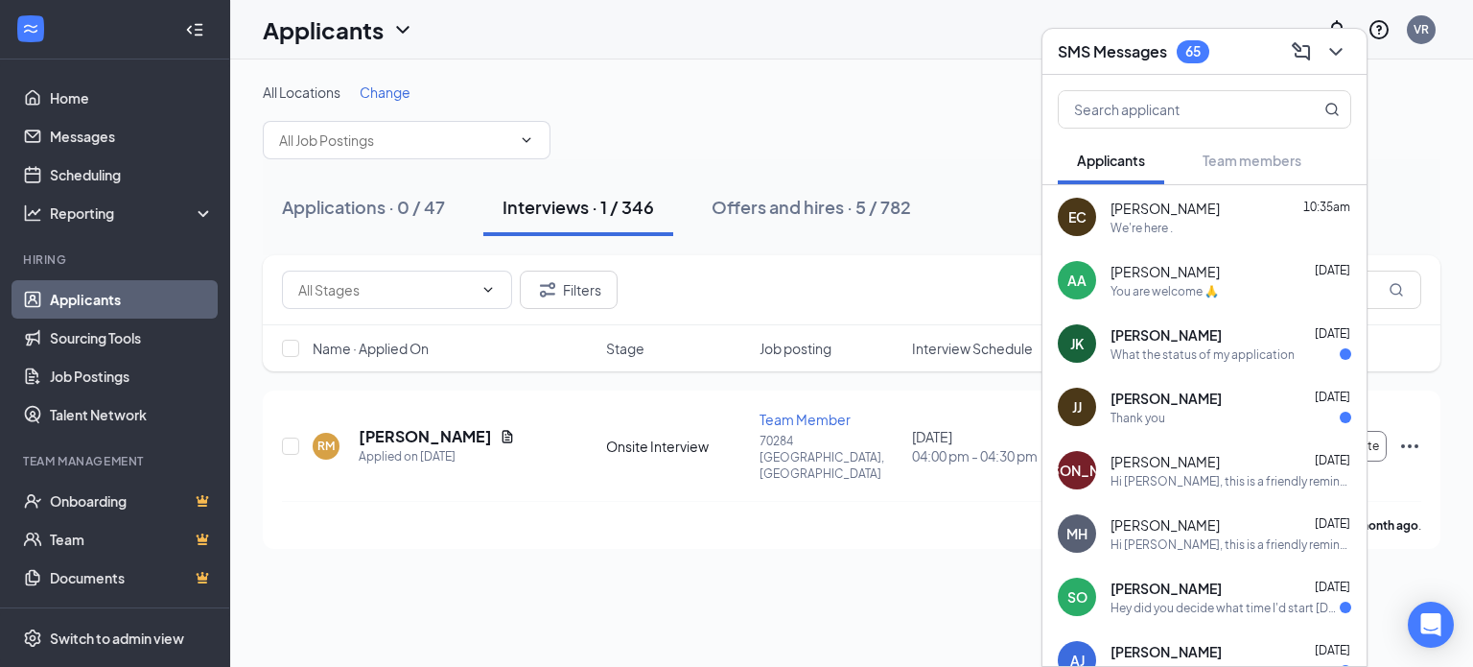
click at [1225, 357] on div "What the status of my application" at bounding box center [1203, 354] width 184 height 16
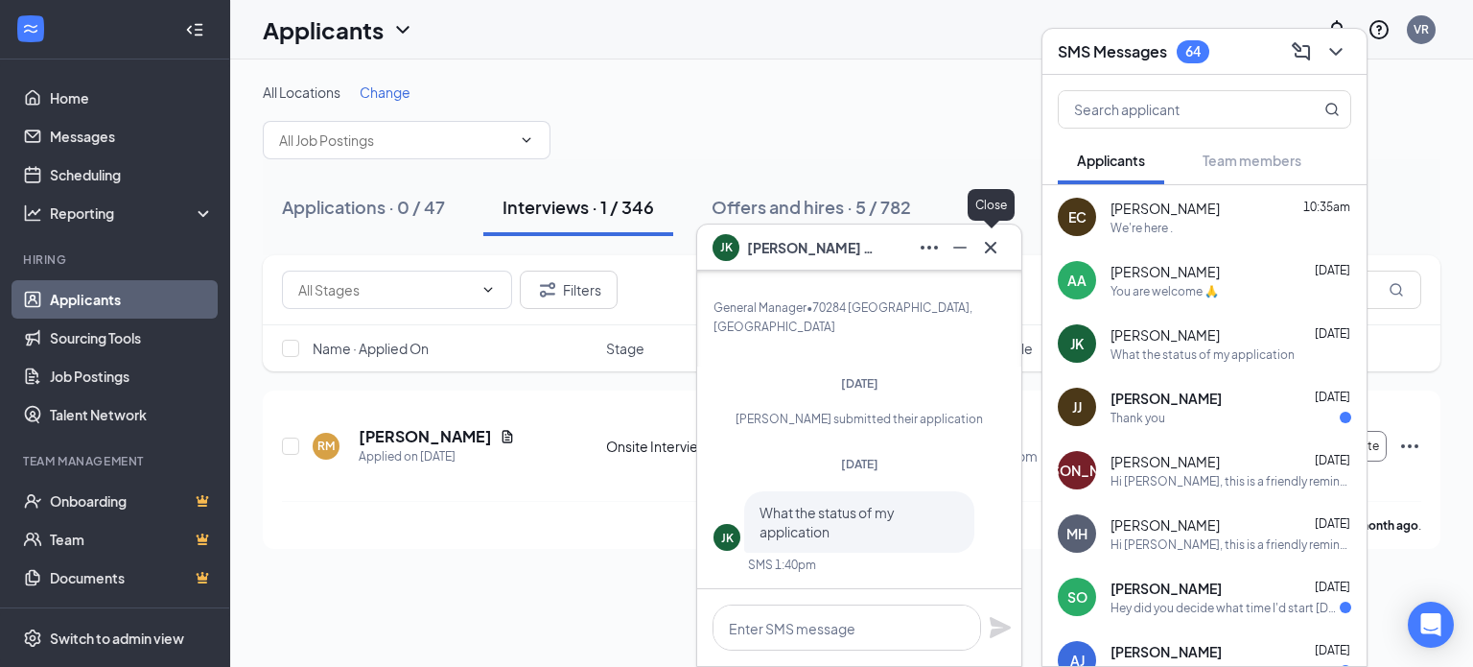
click at [1004, 247] on button at bounding box center [991, 247] width 31 height 31
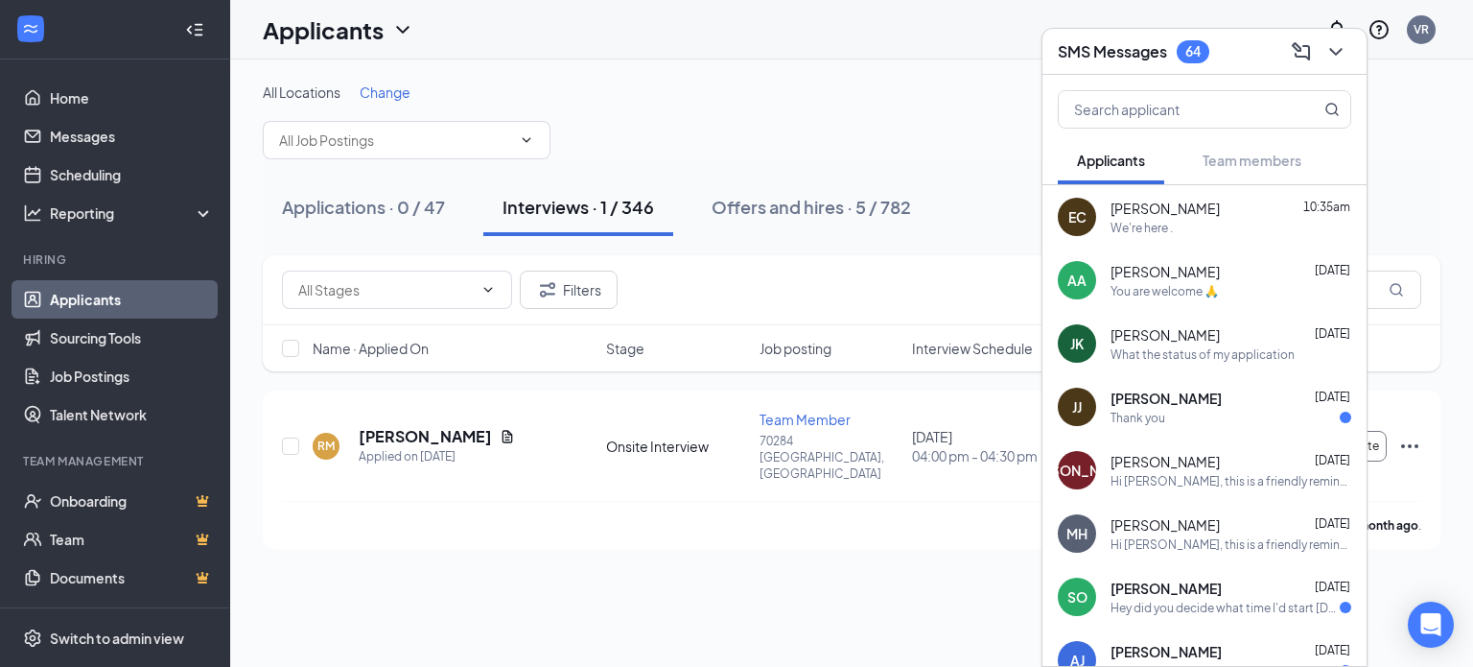
click at [1145, 420] on div "Thank you" at bounding box center [1138, 418] width 55 height 16
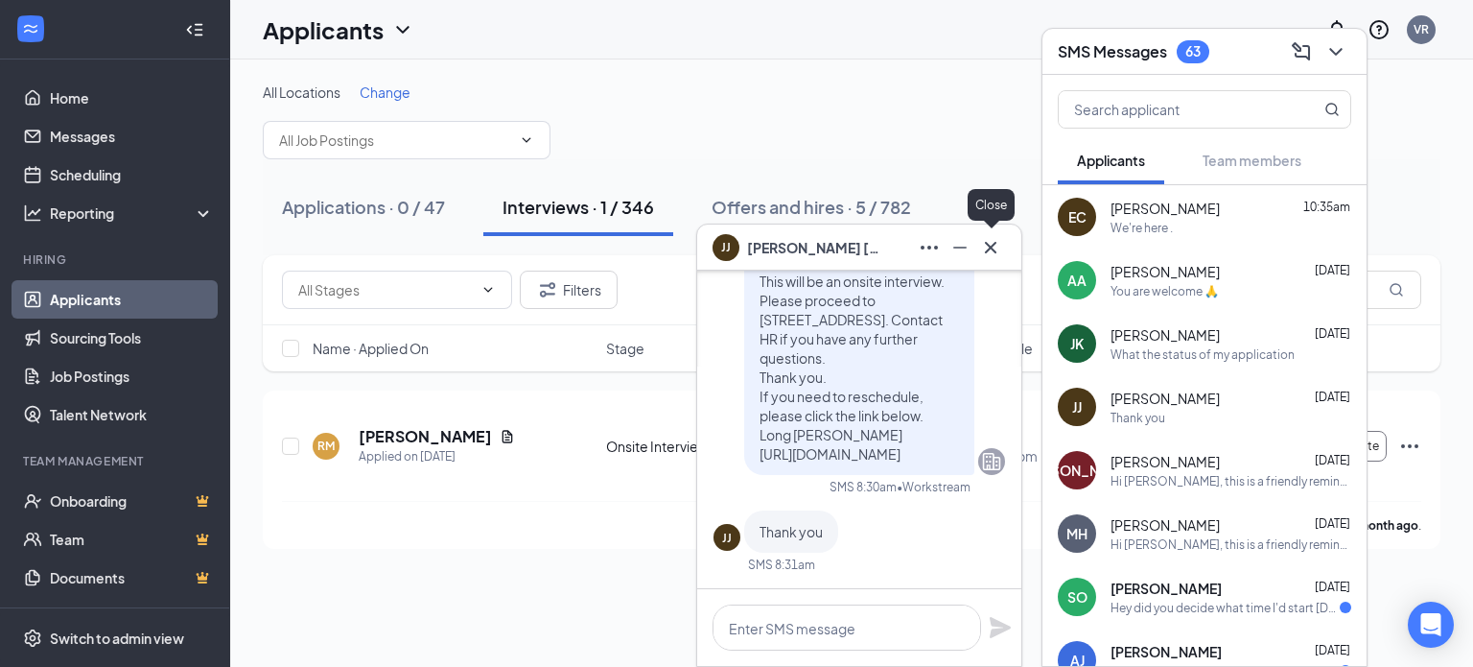
click at [988, 244] on icon "Cross" at bounding box center [991, 247] width 12 height 12
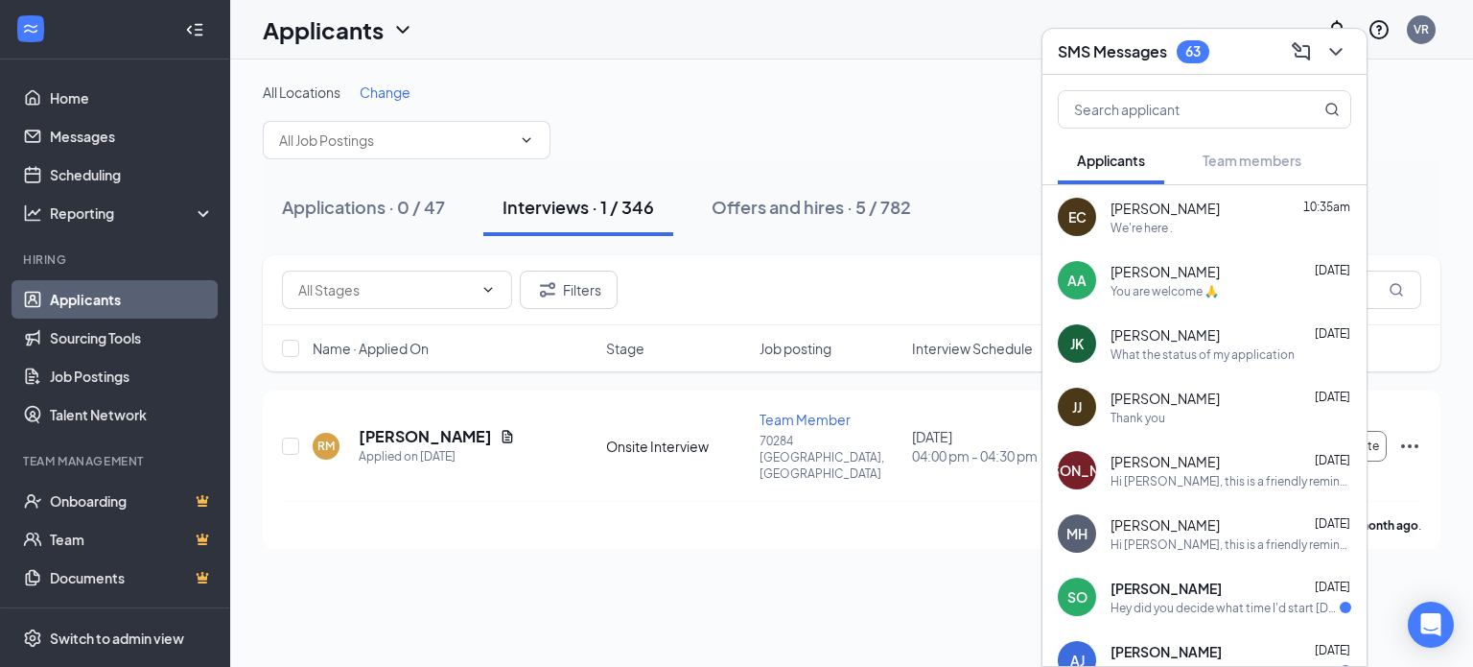
click at [889, 87] on div "All Locations Change" at bounding box center [852, 91] width 1178 height 19
click at [84, 304] on link "Applicants" at bounding box center [132, 299] width 164 height 38
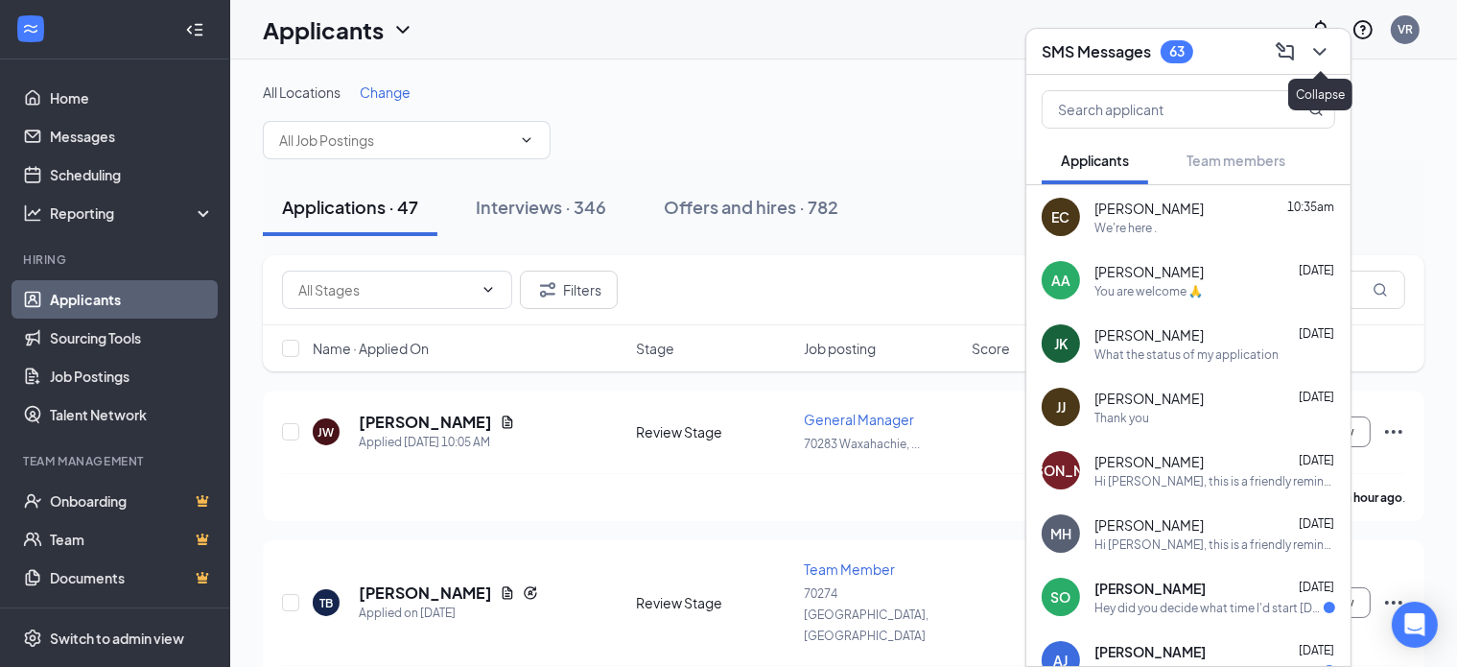
click at [1317, 56] on icon "ChevronDown" at bounding box center [1319, 51] width 23 height 23
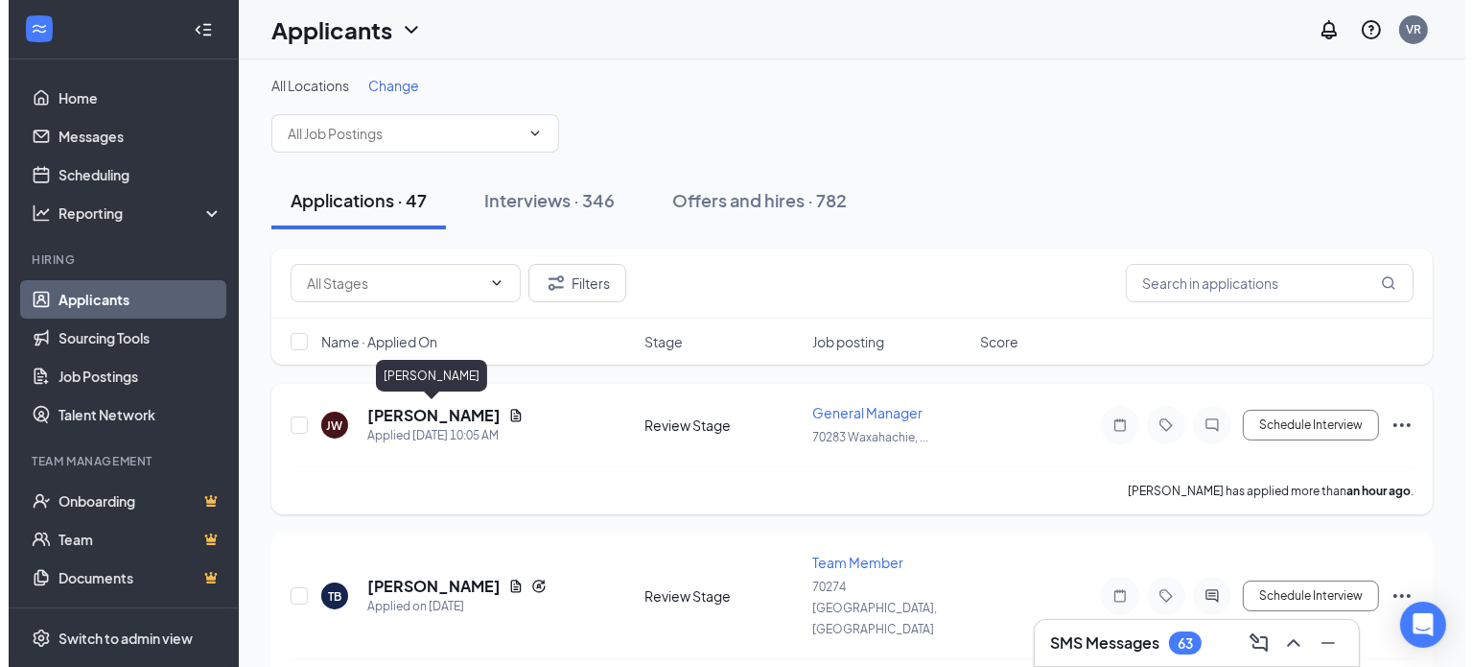
scroll to position [8, 0]
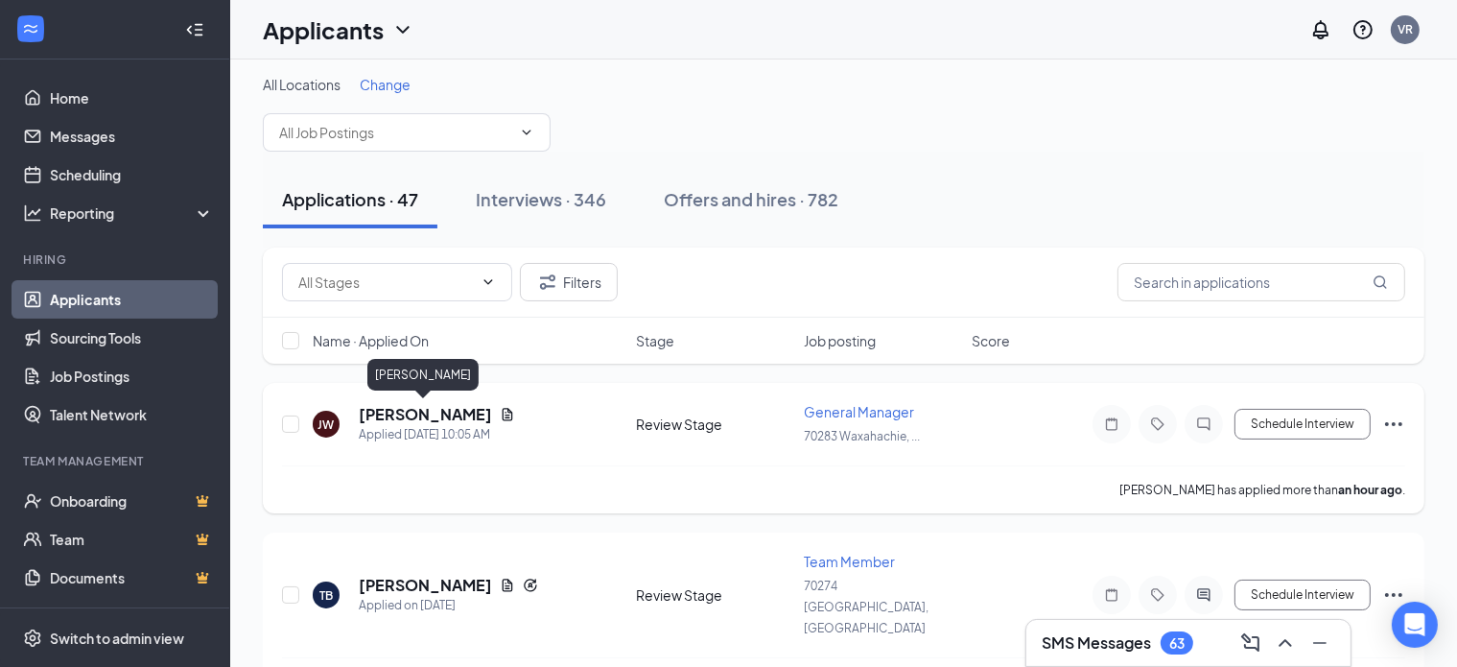
click at [424, 416] on h5 "[PERSON_NAME]" at bounding box center [425, 414] width 133 height 21
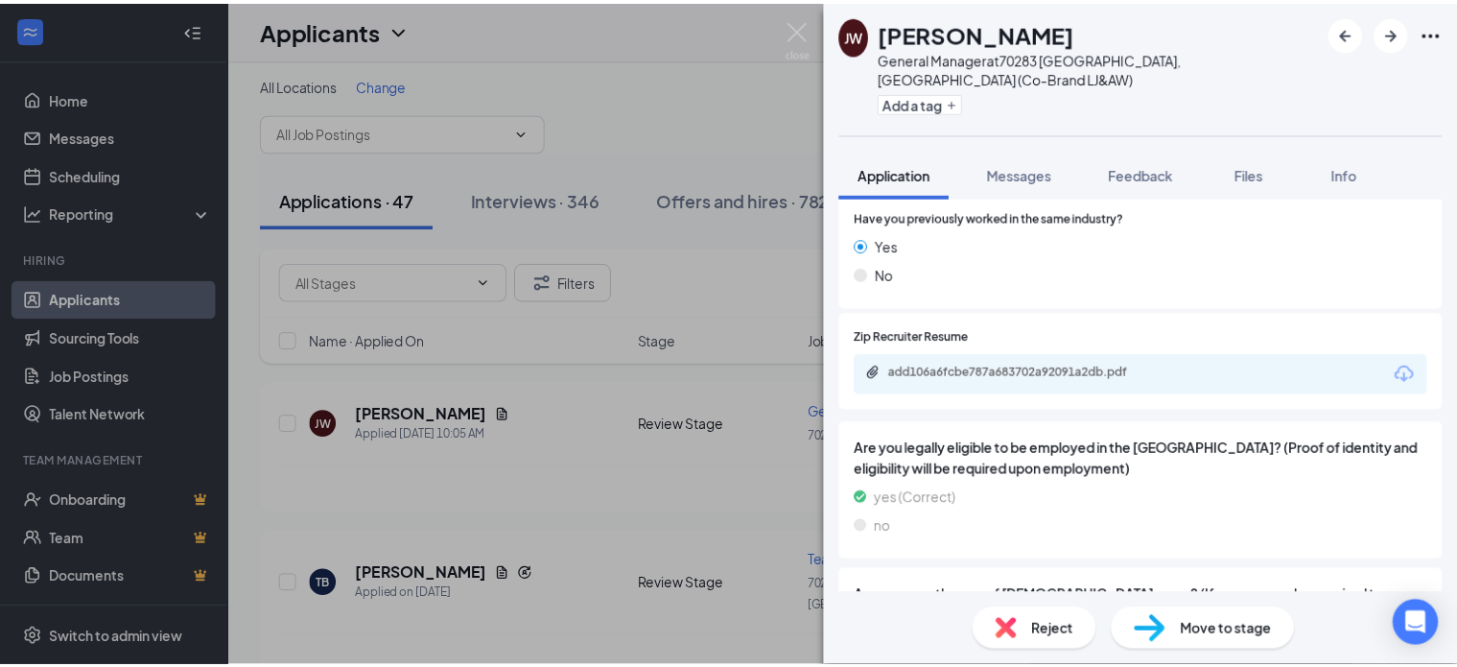
scroll to position [817, 0]
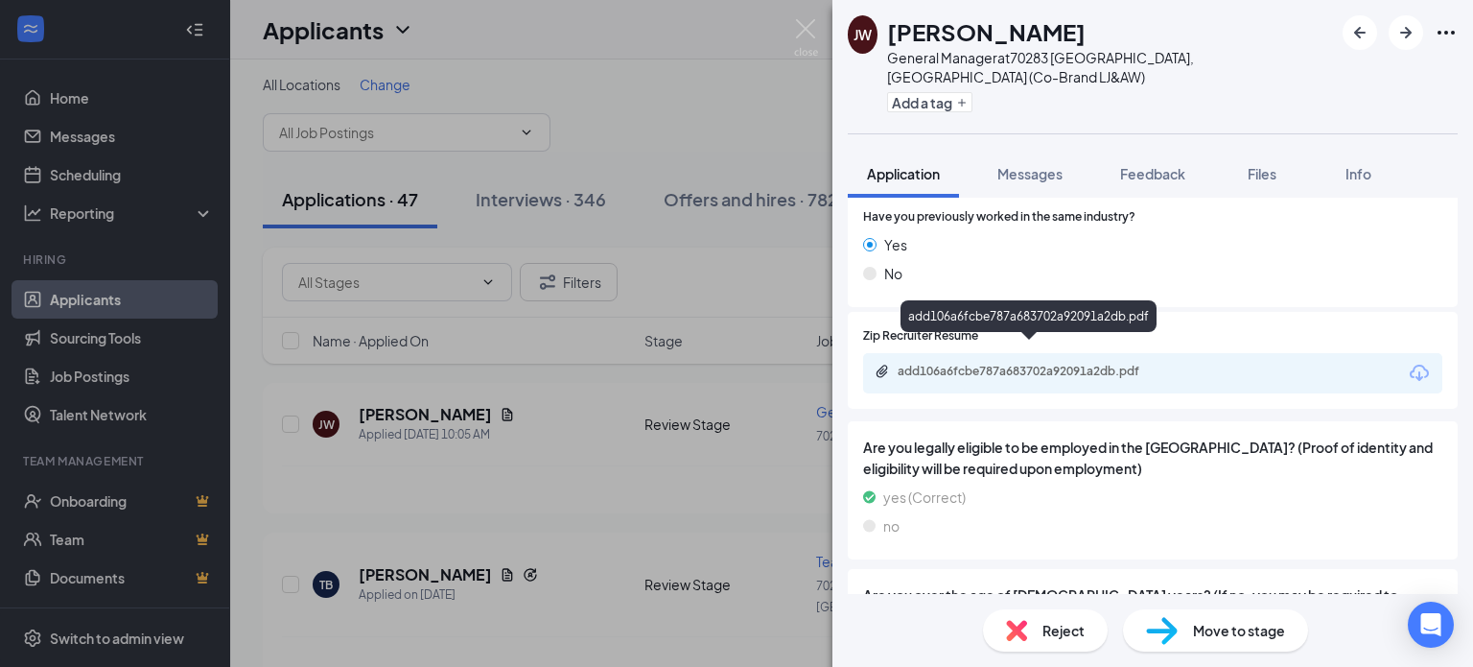
click at [1030, 364] on div "add106a6fcbe787a683702a92091a2db.pdf" at bounding box center [1032, 371] width 269 height 15
click at [1085, 608] on div "Reject Move to stage" at bounding box center [1153, 630] width 641 height 73
click at [1044, 629] on span "Reject" at bounding box center [1064, 630] width 42 height 21
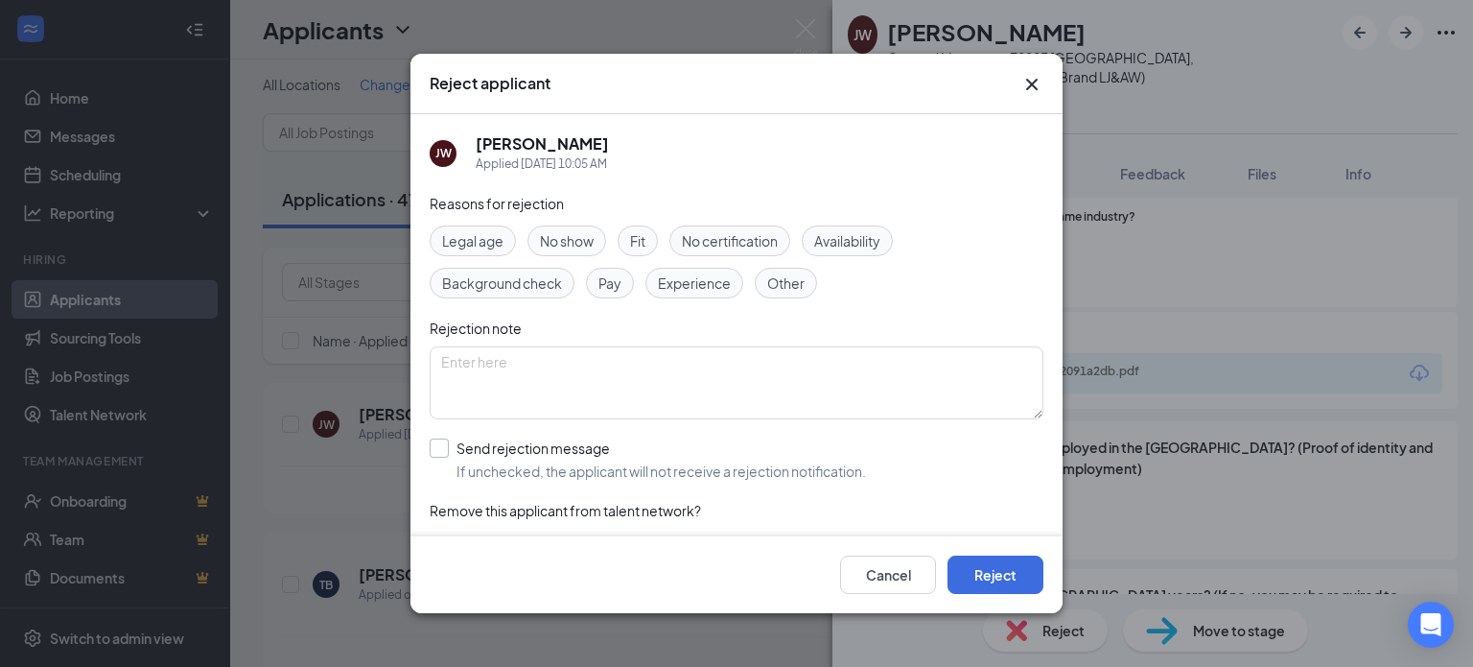
click at [457, 446] on input "Send rejection message If unchecked, the applicant will not receive a rejection…" at bounding box center [648, 459] width 436 height 42
checkbox input "true"
click at [1013, 582] on button "Reject" at bounding box center [996, 574] width 96 height 38
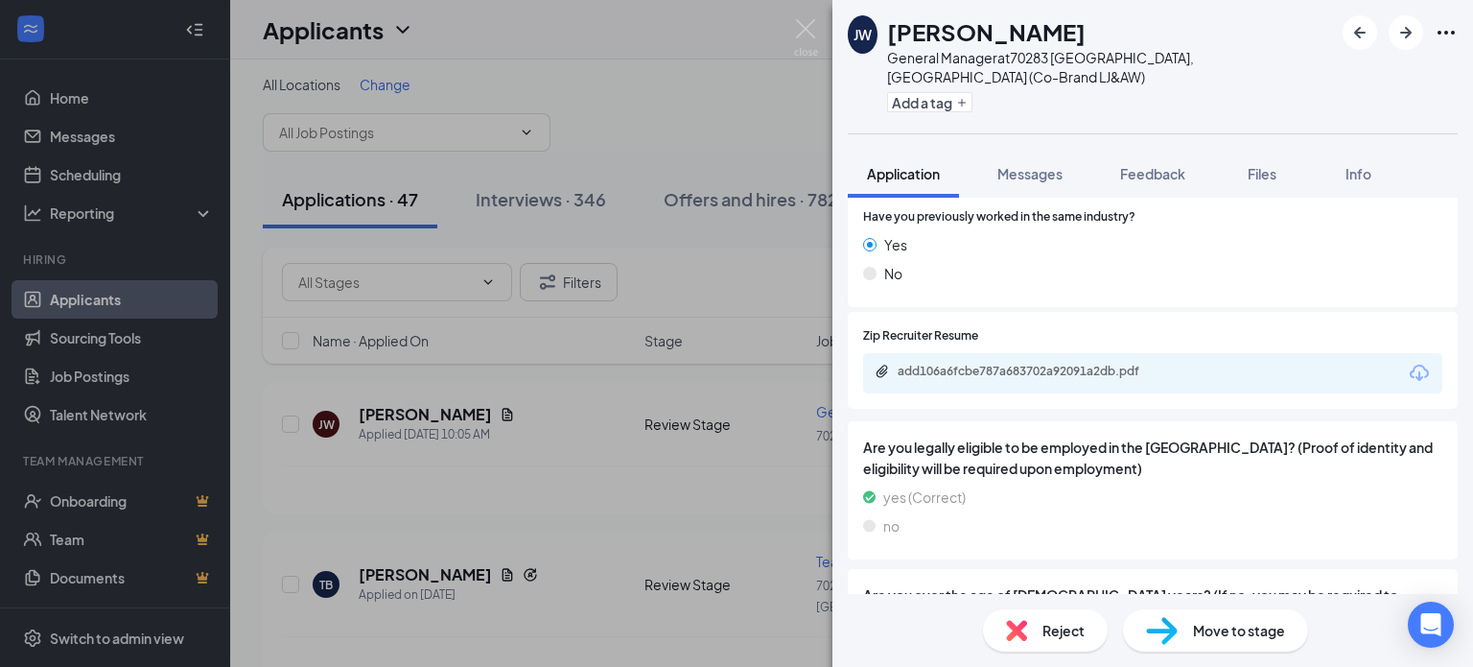
click at [356, 359] on div "[PERSON_NAME] General Manager at [GEOGRAPHIC_DATA], [GEOGRAPHIC_DATA] (Co-Brand…" at bounding box center [736, 333] width 1473 height 667
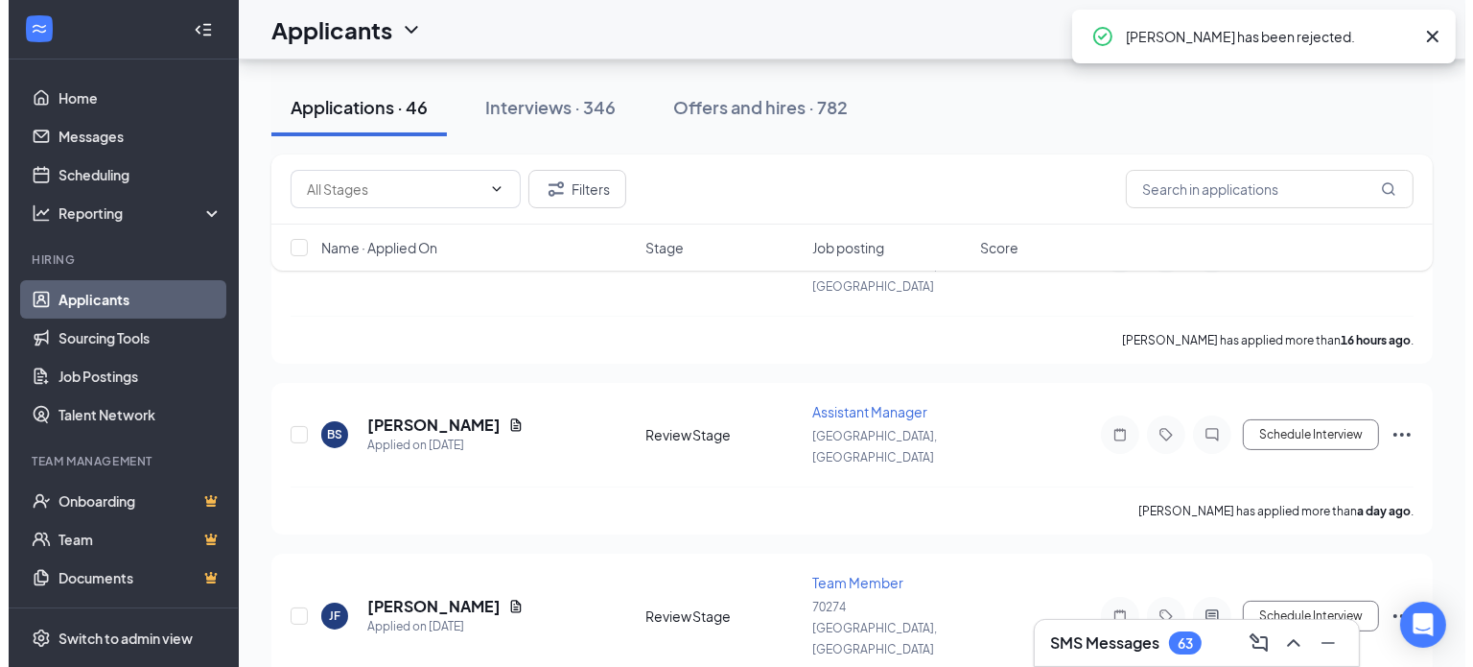
scroll to position [206, 0]
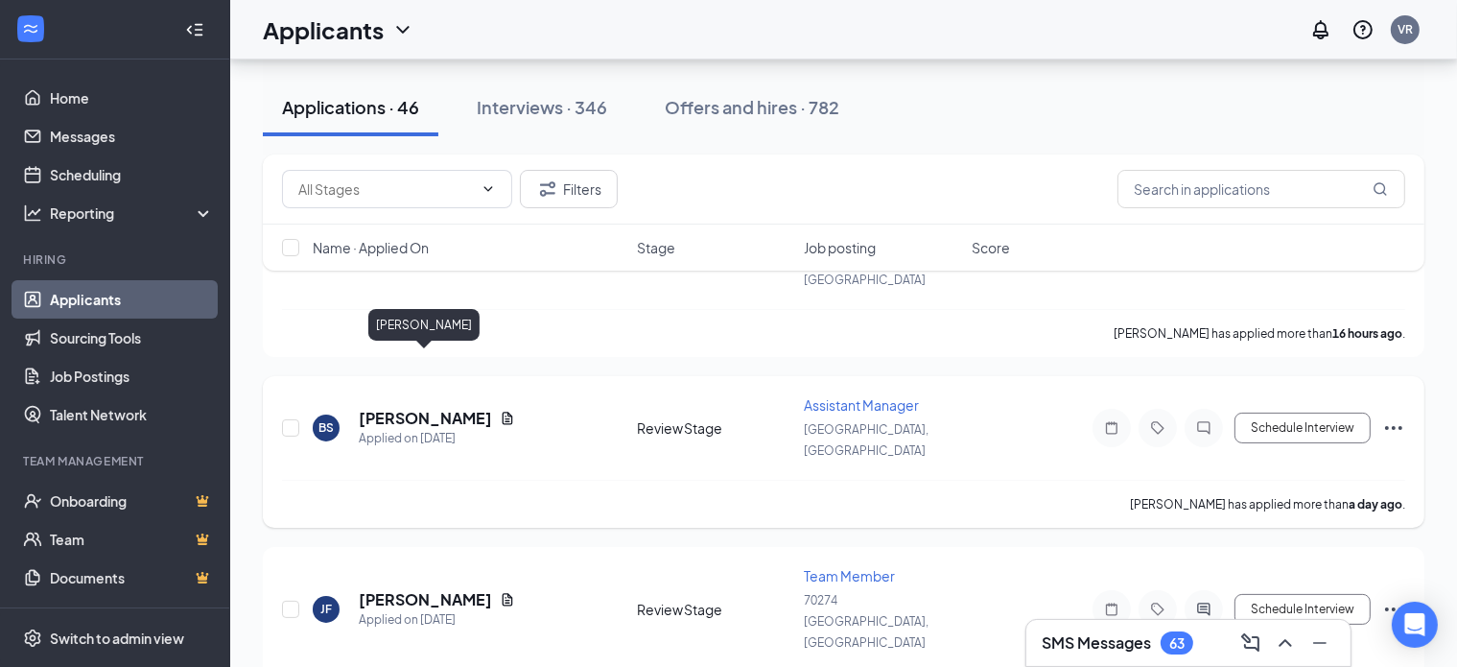
click at [435, 408] on h5 "[PERSON_NAME]" at bounding box center [425, 418] width 133 height 21
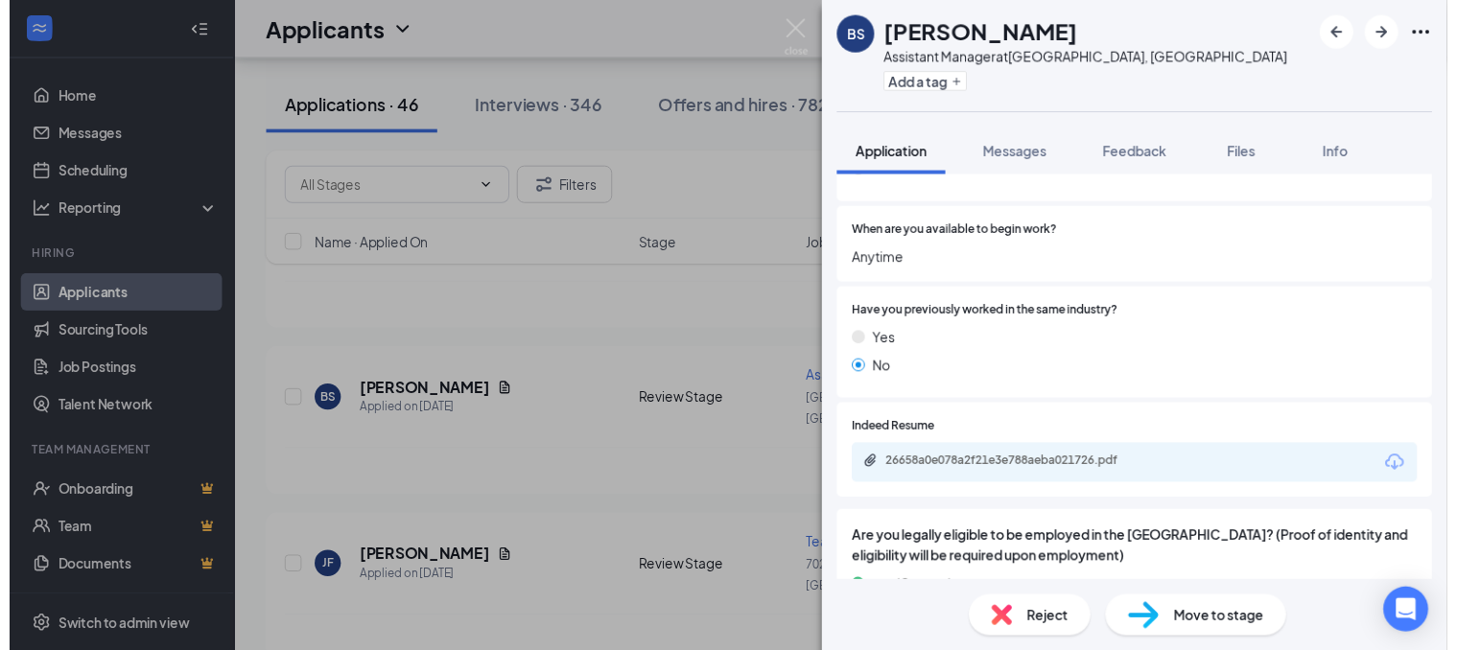
scroll to position [698, 0]
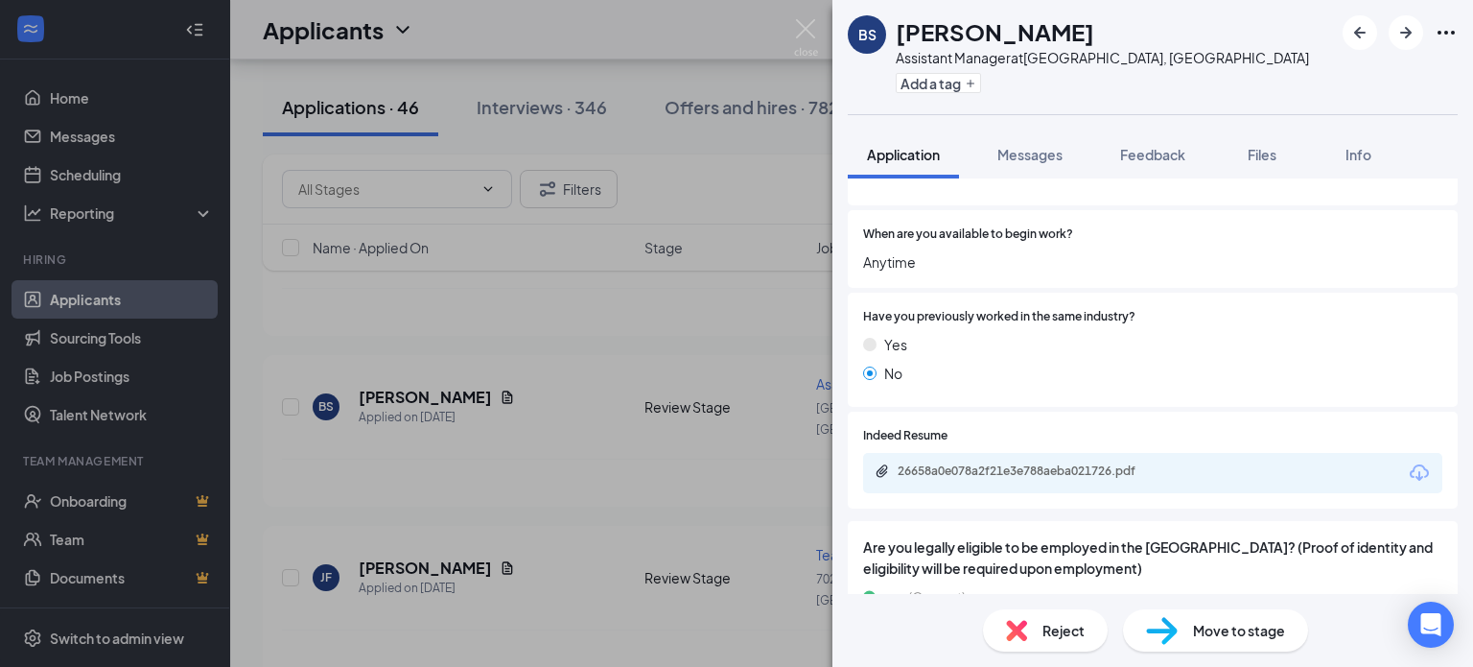
click at [1051, 458] on div "26658a0e078a2f21e3e788aeba021726.pdf" at bounding box center [1152, 473] width 579 height 40
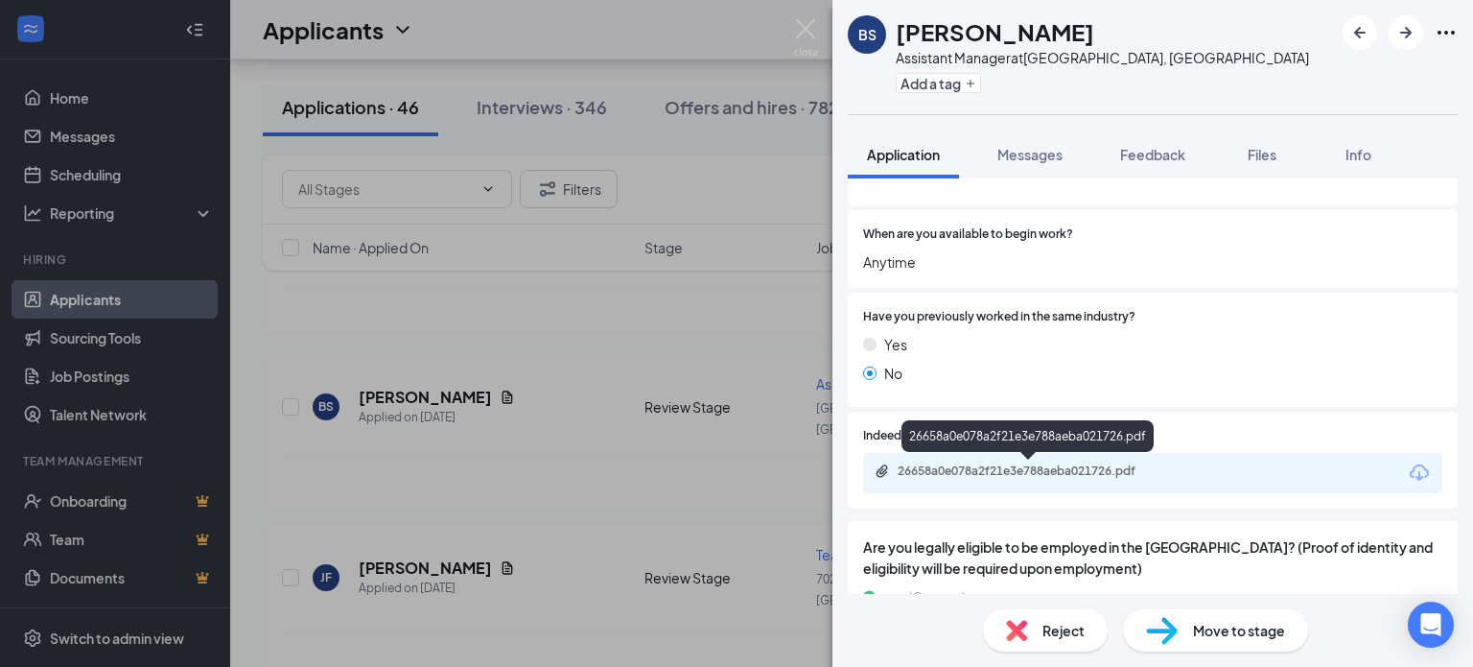
click at [1051, 471] on div "26658a0e078a2f21e3e788aeba021726.pdf" at bounding box center [1032, 470] width 269 height 15
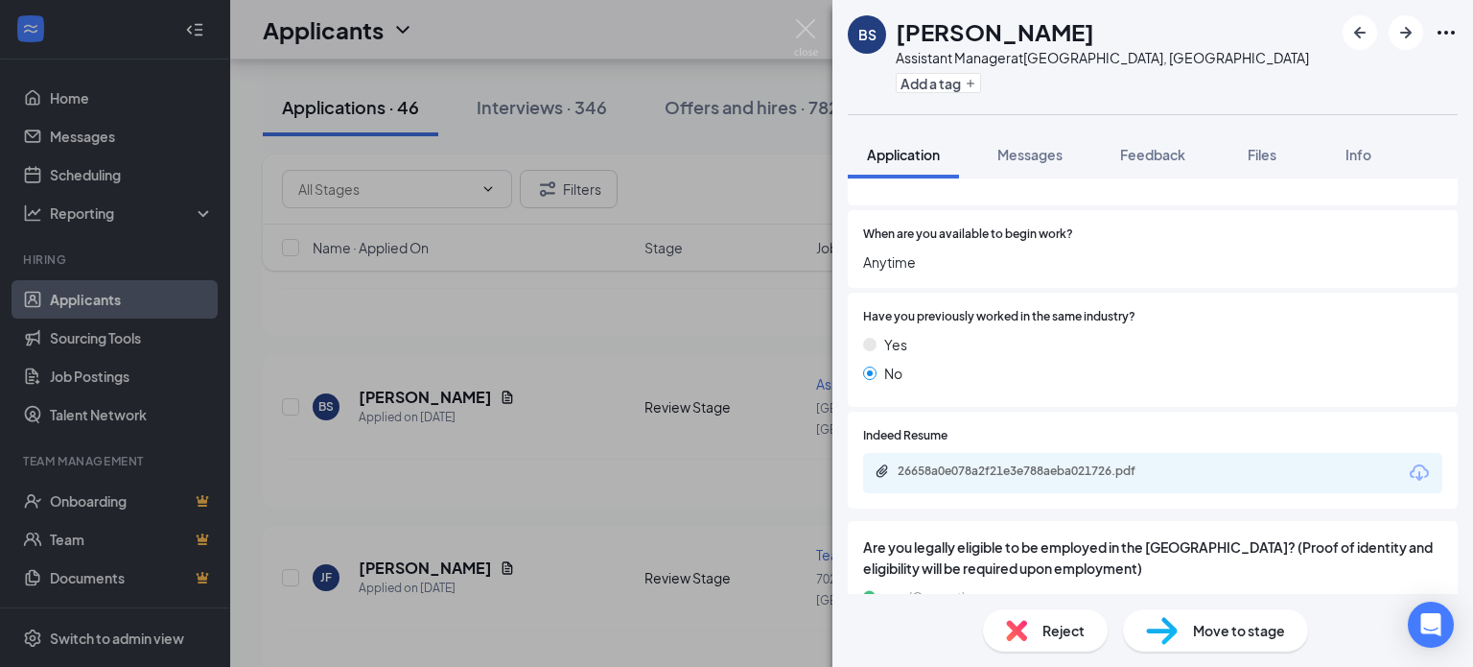
click at [1035, 644] on div "Reject" at bounding box center [1045, 630] width 125 height 42
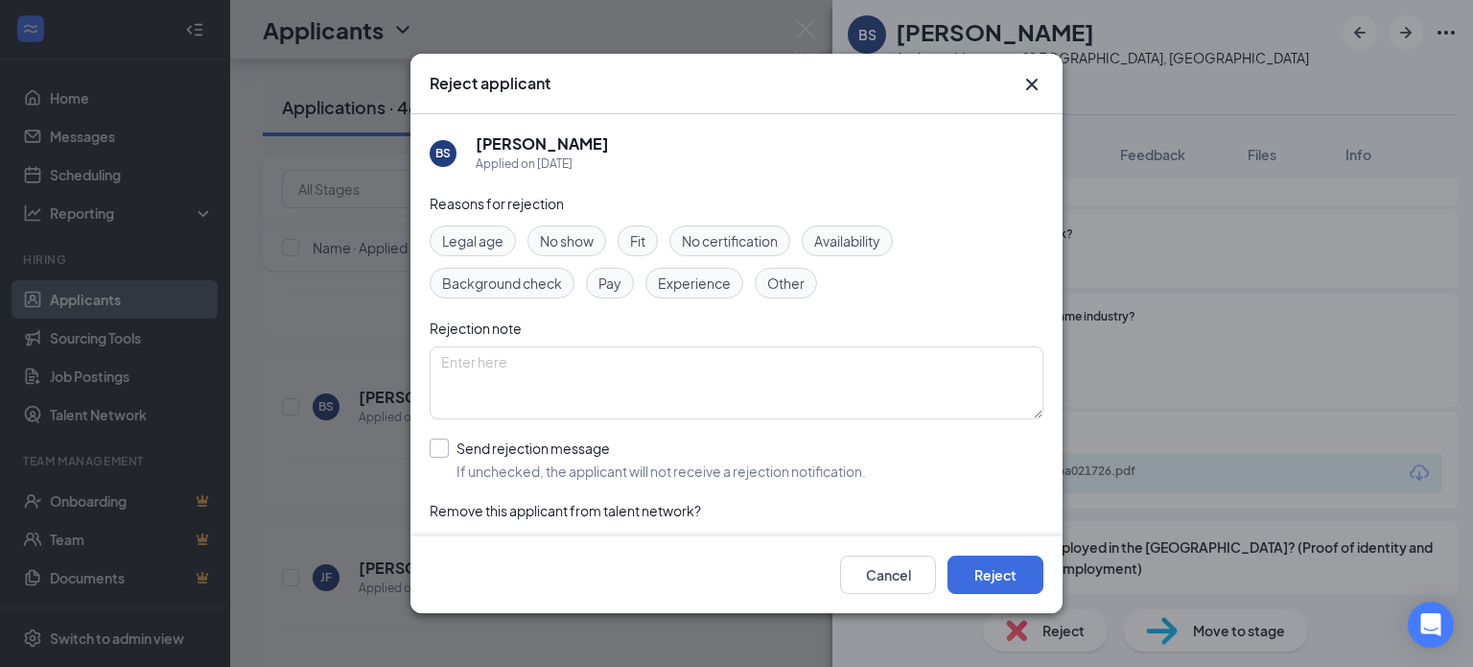
click at [503, 460] on input "Send rejection message If unchecked, the applicant will not receive a rejection…" at bounding box center [648, 459] width 436 height 42
checkbox input "true"
click at [990, 577] on button "Reject" at bounding box center [996, 574] width 96 height 38
click at [380, 425] on div "BS [PERSON_NAME] Assistant Manager at [GEOGRAPHIC_DATA], [GEOGRAPHIC_DATA] Add …" at bounding box center [736, 333] width 1473 height 667
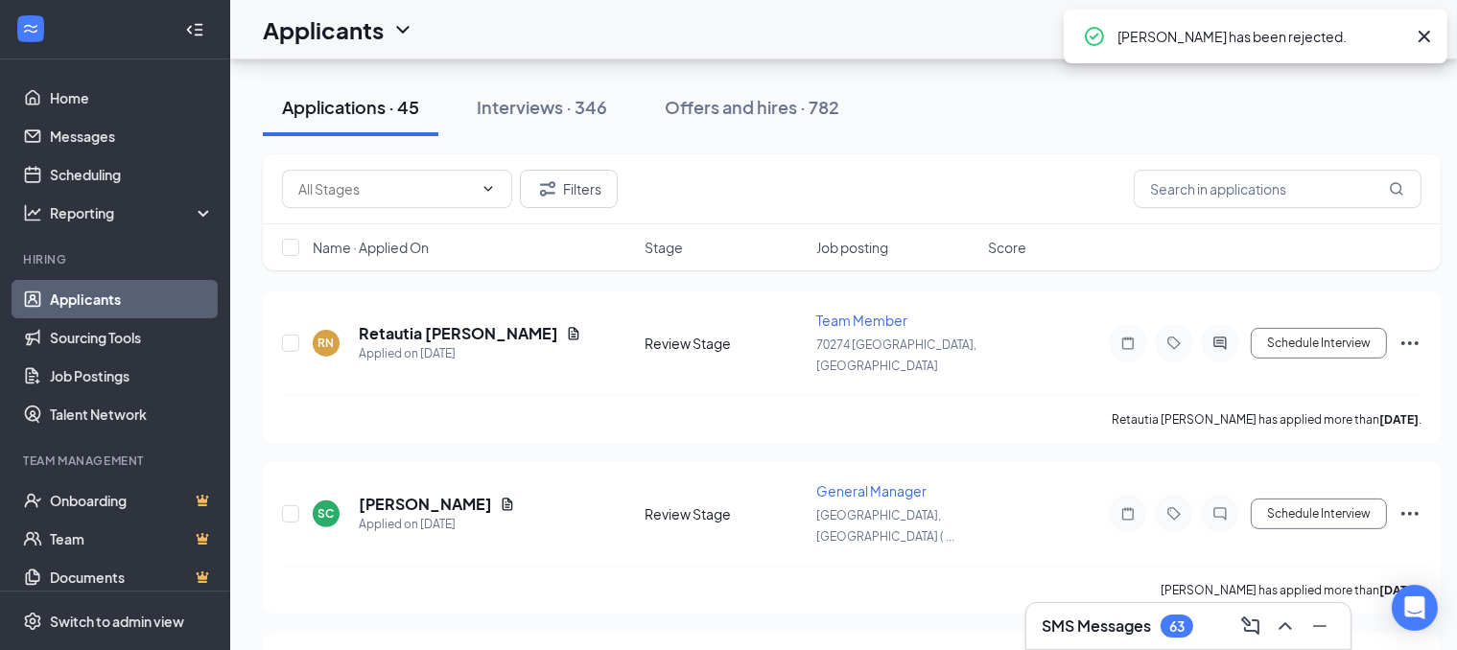
scroll to position [459, 0]
